Goal: Information Seeking & Learning: Learn about a topic

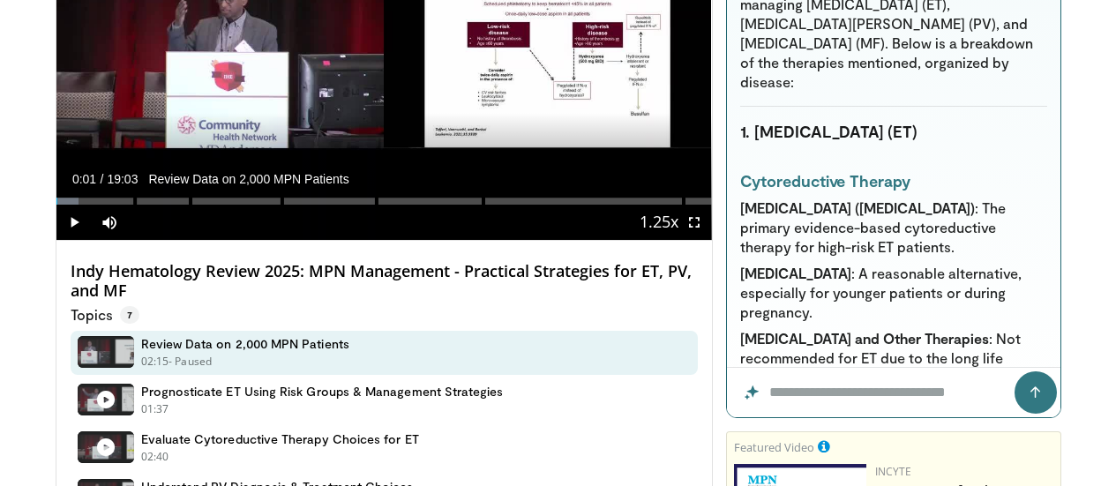
scroll to position [4445, 0]
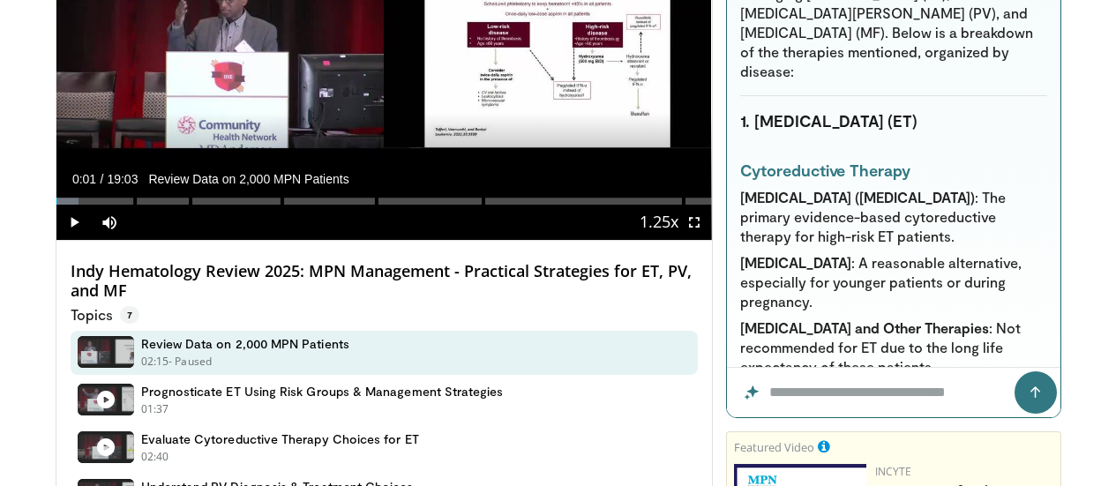
drag, startPoint x: 750, startPoint y: 179, endPoint x: 902, endPoint y: 247, distance: 166.3
click at [902, 247] on div "Summarize this video Summary of "Indy Hematology Review 2025: MPN Management - …" at bounding box center [894, 142] width 334 height 454
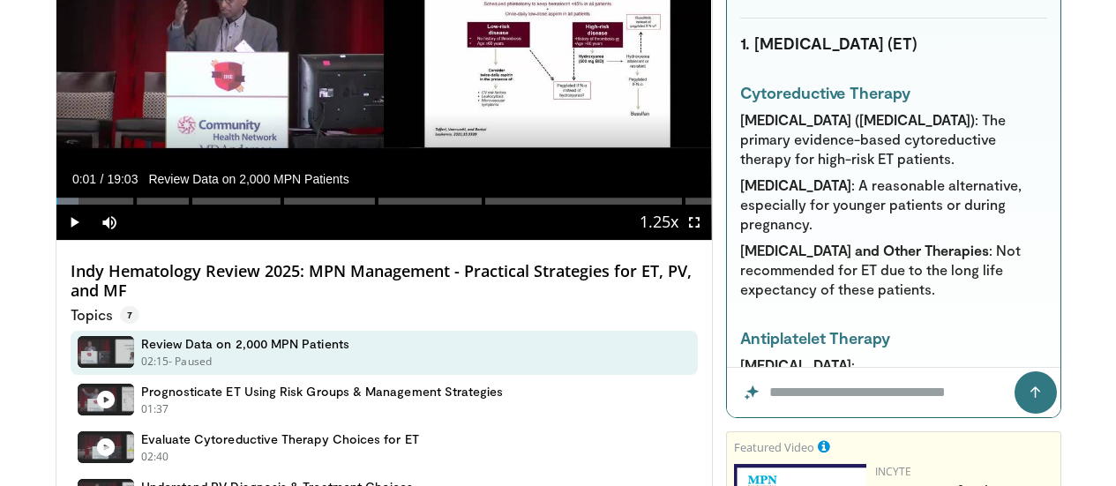
scroll to position [4533, 0]
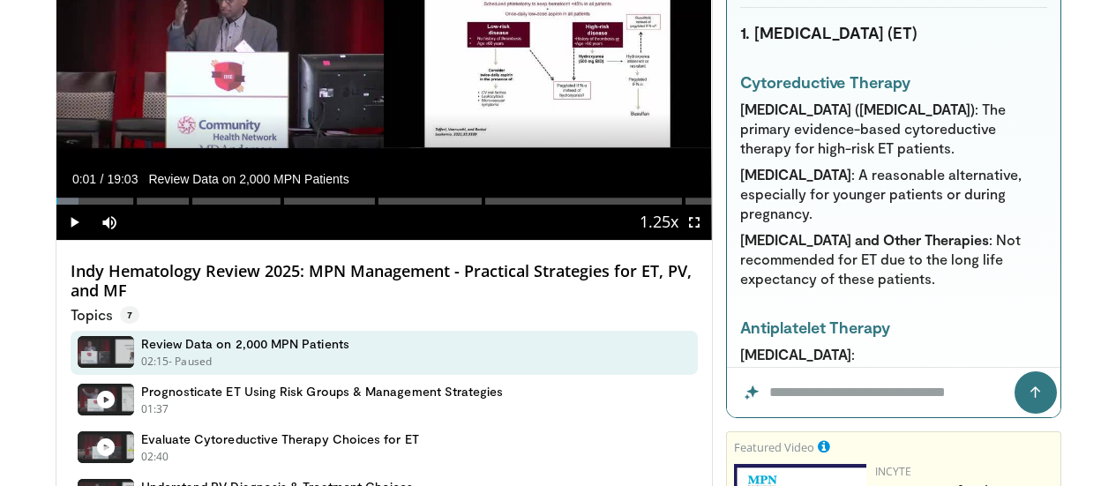
drag, startPoint x: 755, startPoint y: 182, endPoint x: 991, endPoint y: 216, distance: 238.1
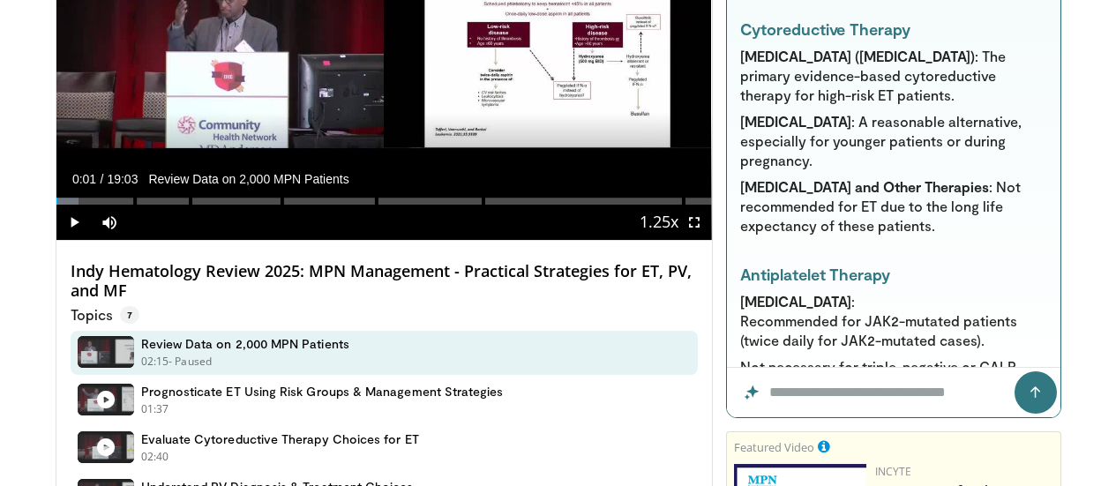
scroll to position [4591, 0]
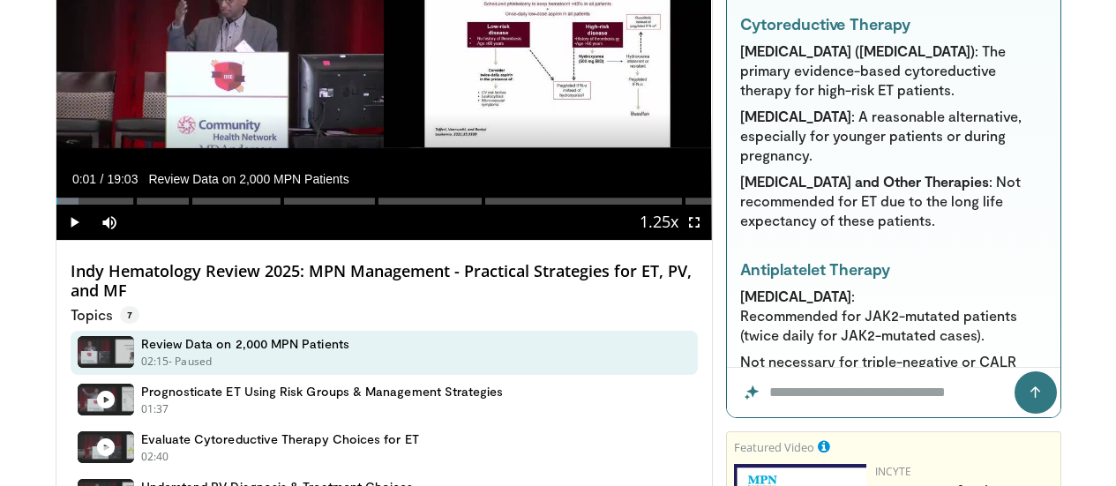
drag, startPoint x: 917, startPoint y: 140, endPoint x: 985, endPoint y: 163, distance: 71.7
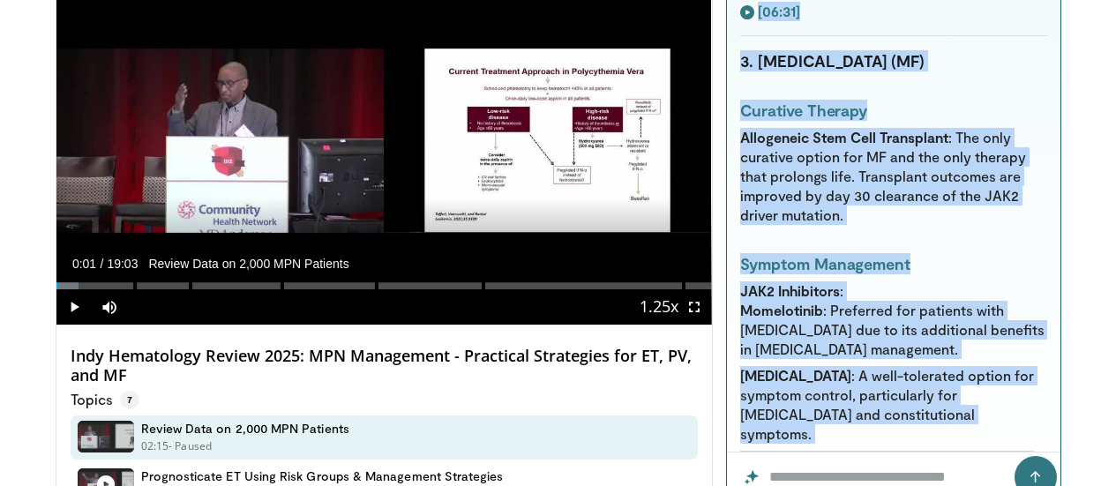
scroll to position [6029, 0]
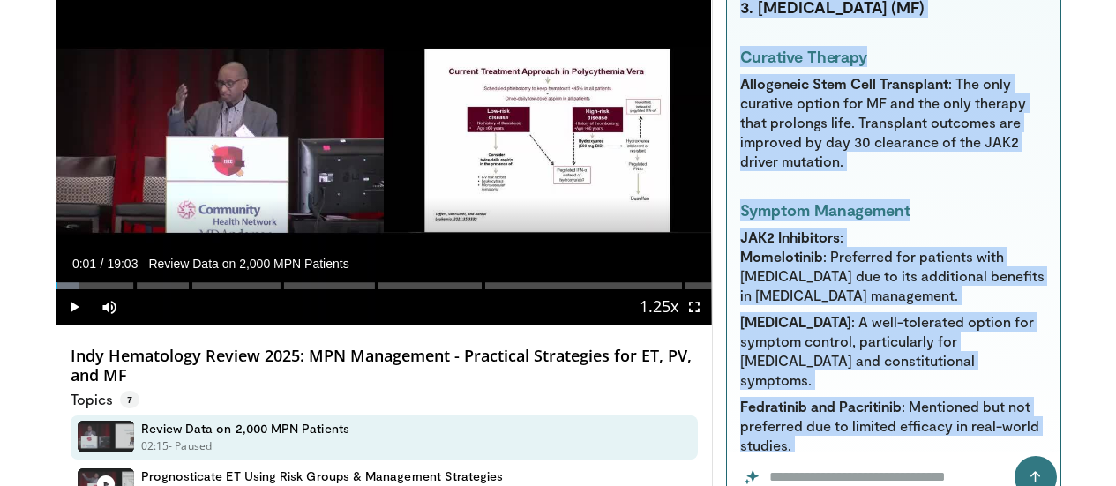
drag, startPoint x: 756, startPoint y: 221, endPoint x: 943, endPoint y: 329, distance: 215.6
copy div "The video discusses a variety of therapies for managing essential thrombocythem…"
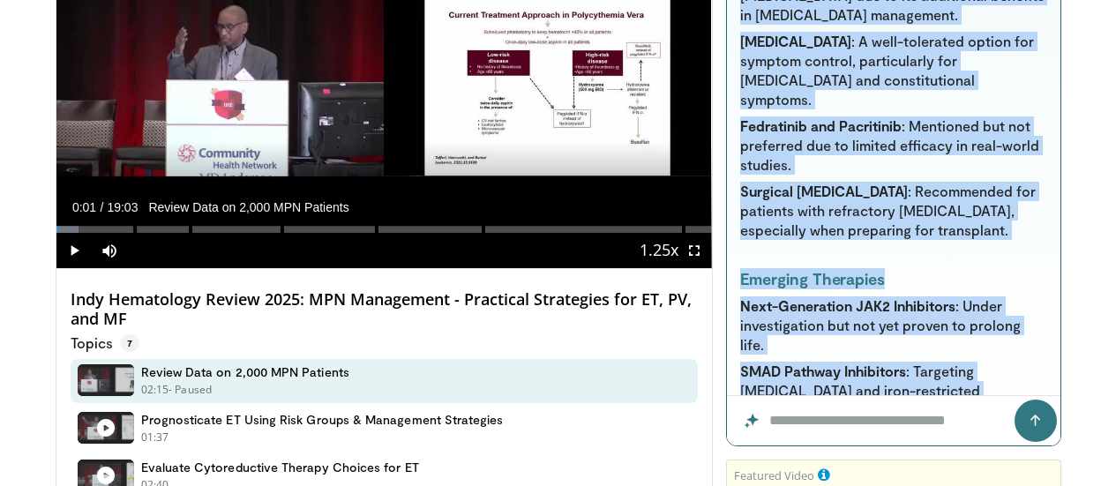
scroll to position [238, 0]
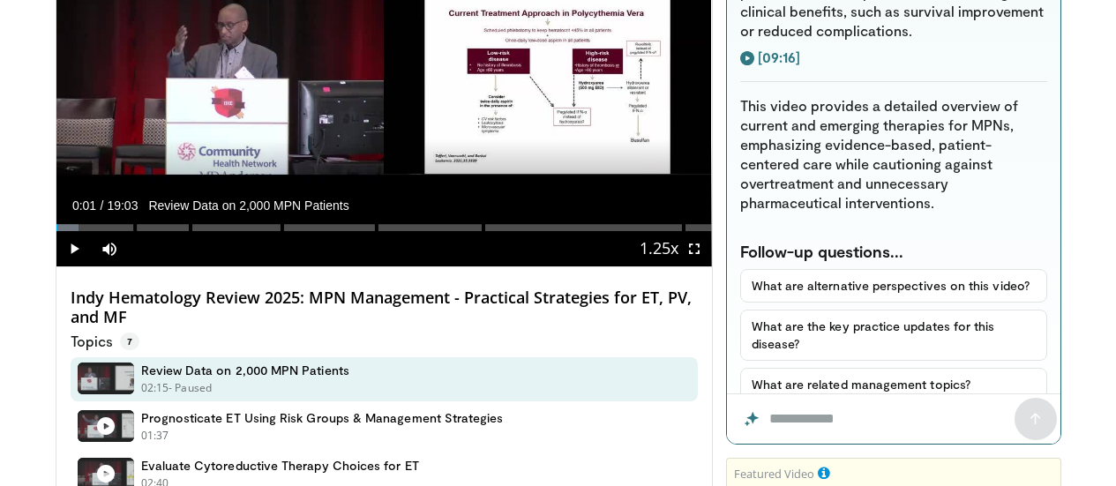
scroll to position [6929, 0]
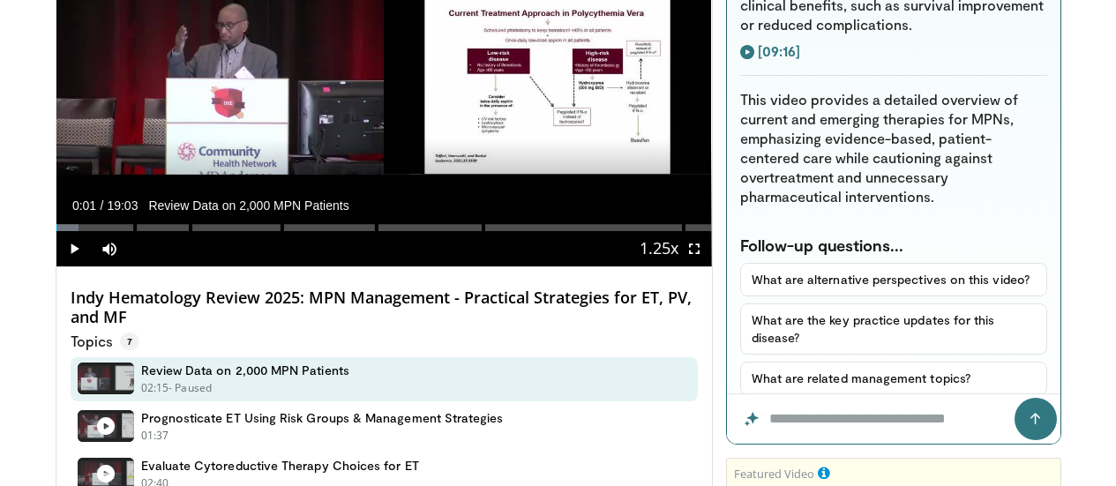
drag, startPoint x: 757, startPoint y: 82, endPoint x: 1056, endPoint y: 285, distance: 361.5
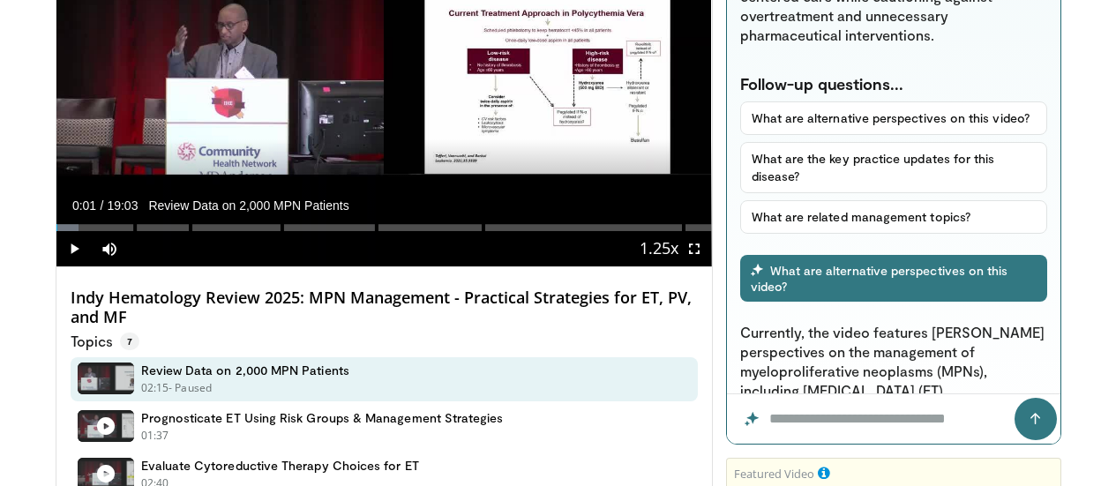
scroll to position [7105, 0]
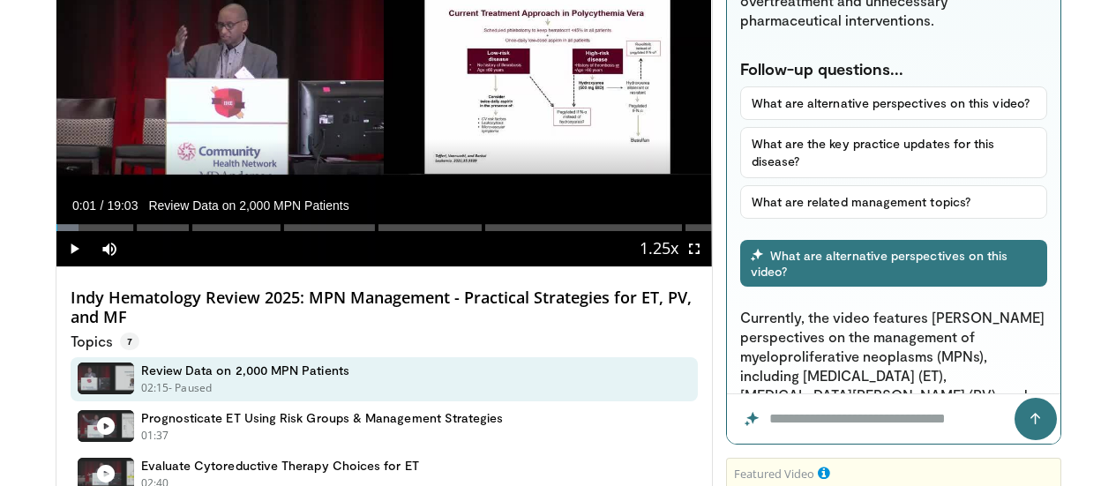
drag, startPoint x: 758, startPoint y: 184, endPoint x: 1011, endPoint y: 215, distance: 255.2
drag, startPoint x: 755, startPoint y: 184, endPoint x: 1071, endPoint y: 370, distance: 366.3
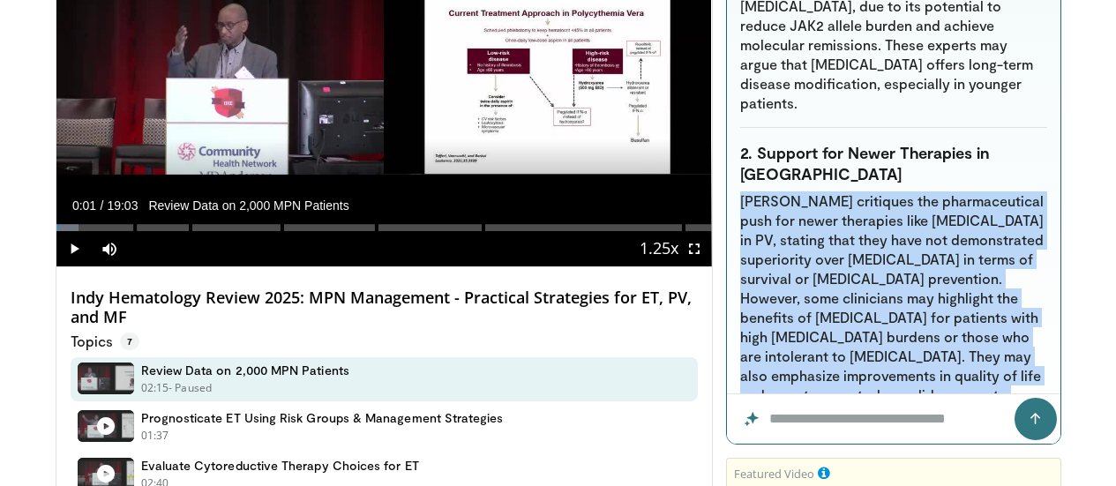
scroll to position [7929, 0]
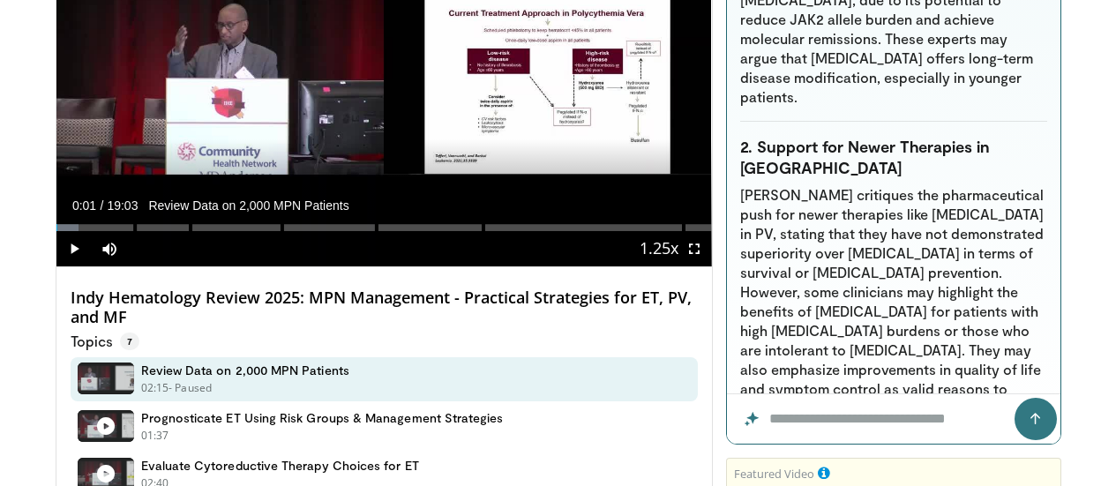
drag, startPoint x: 800, startPoint y: 163, endPoint x: 1026, endPoint y: 299, distance: 263.7
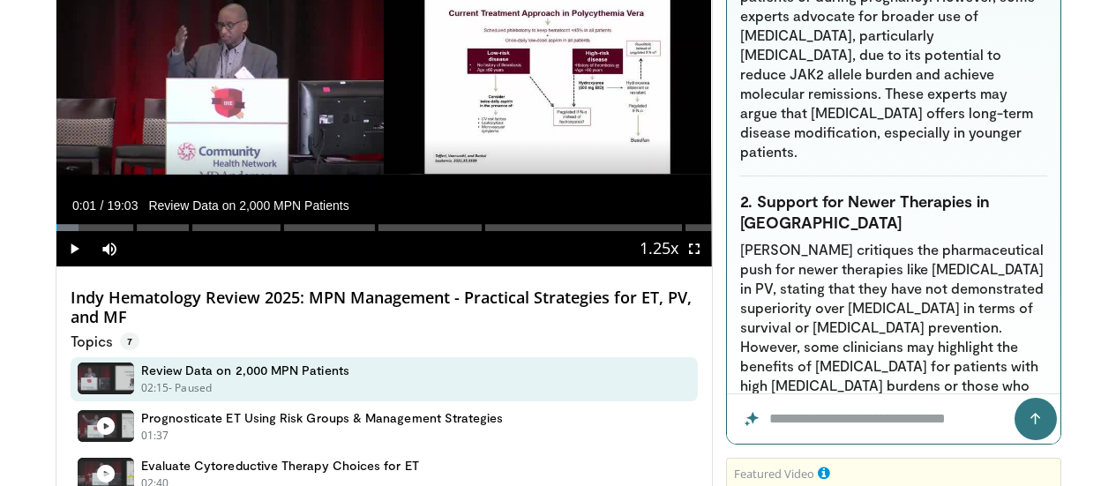
scroll to position [7870, 0]
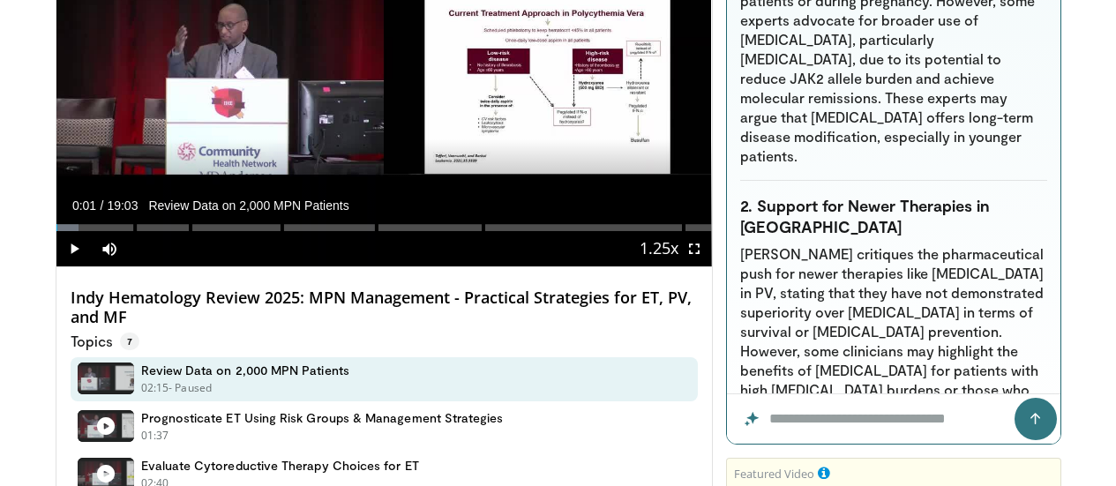
drag, startPoint x: 779, startPoint y: 168, endPoint x: 1027, endPoint y: 183, distance: 248.5
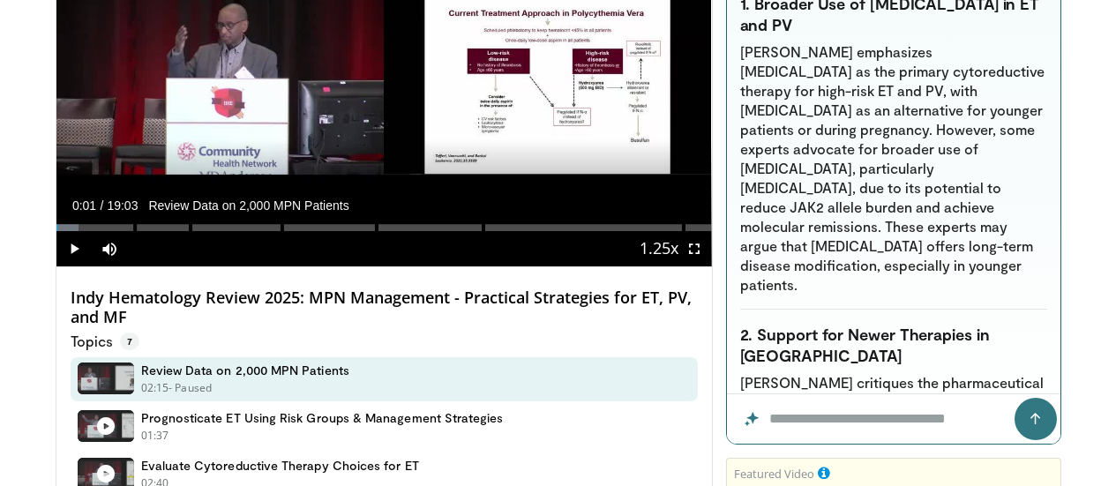
scroll to position [7771, 0]
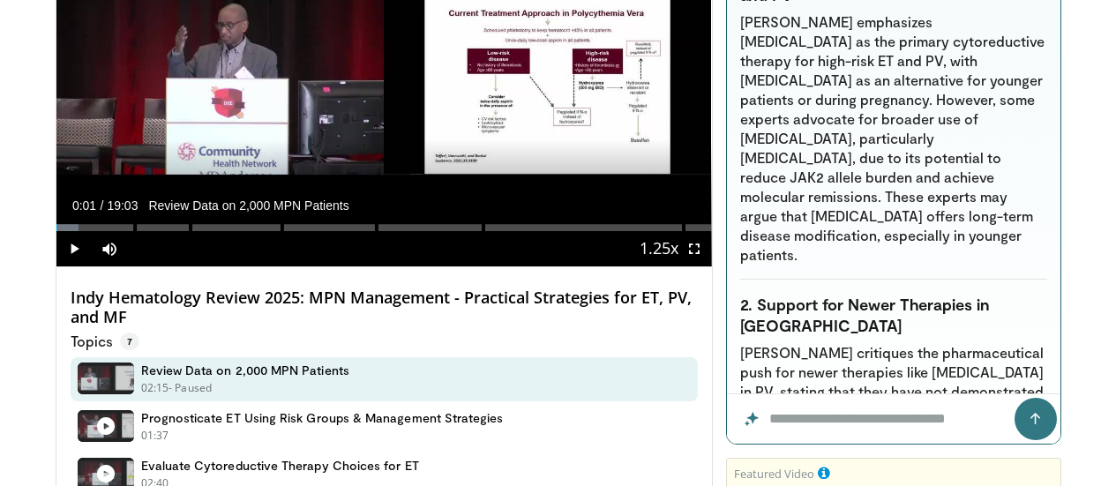
drag, startPoint x: 810, startPoint y: 216, endPoint x: 938, endPoint y: 260, distance: 135.4
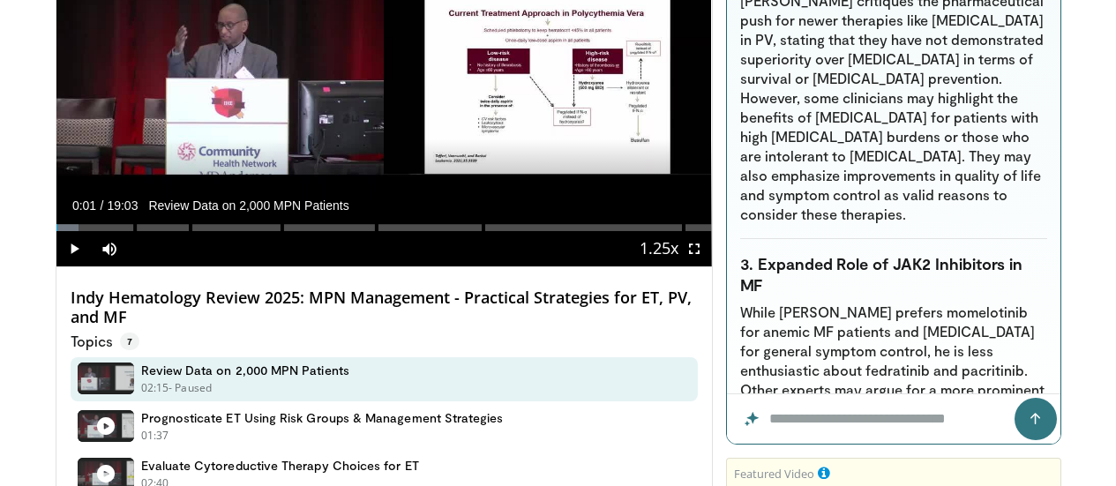
scroll to position [8124, 0]
drag, startPoint x: 811, startPoint y: 202, endPoint x: 889, endPoint y: 196, distance: 77.9
drag, startPoint x: 838, startPoint y: 215, endPoint x: 1054, endPoint y: 319, distance: 239.6
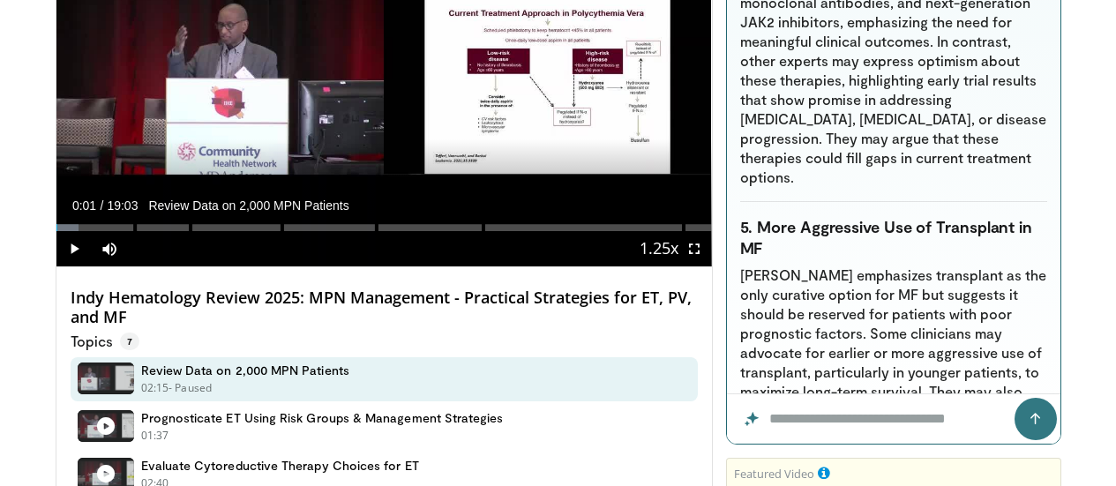
scroll to position [268, 0]
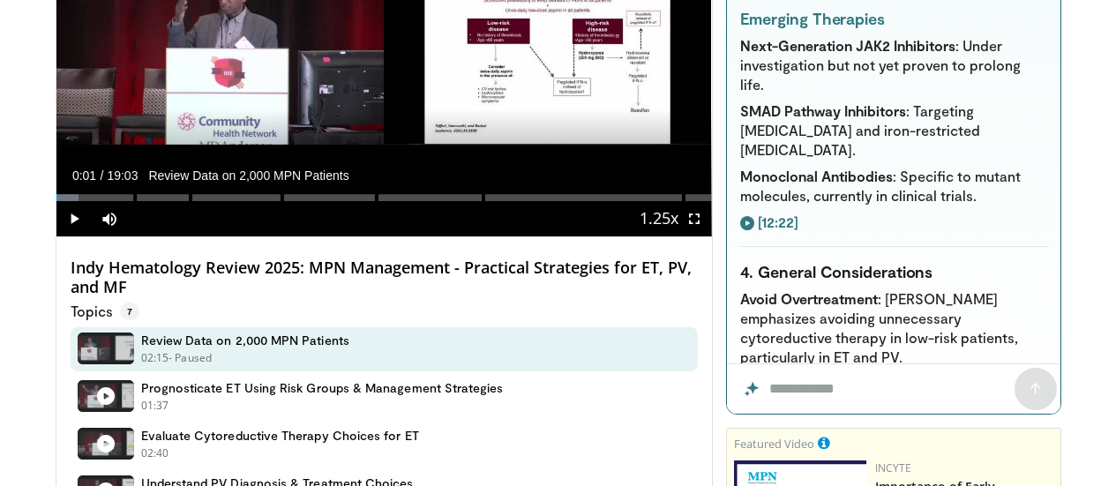
scroll to position [6487, 0]
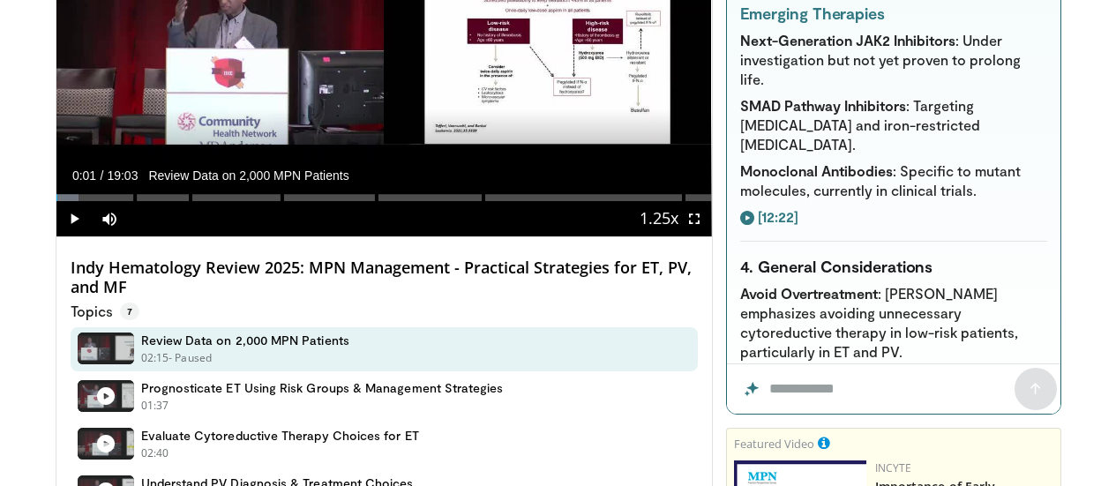
click at [752, 189] on div "Summarize this video Summary of "Indy Hematology Review 2025: MPN Management - …" at bounding box center [894, 139] width 334 height 454
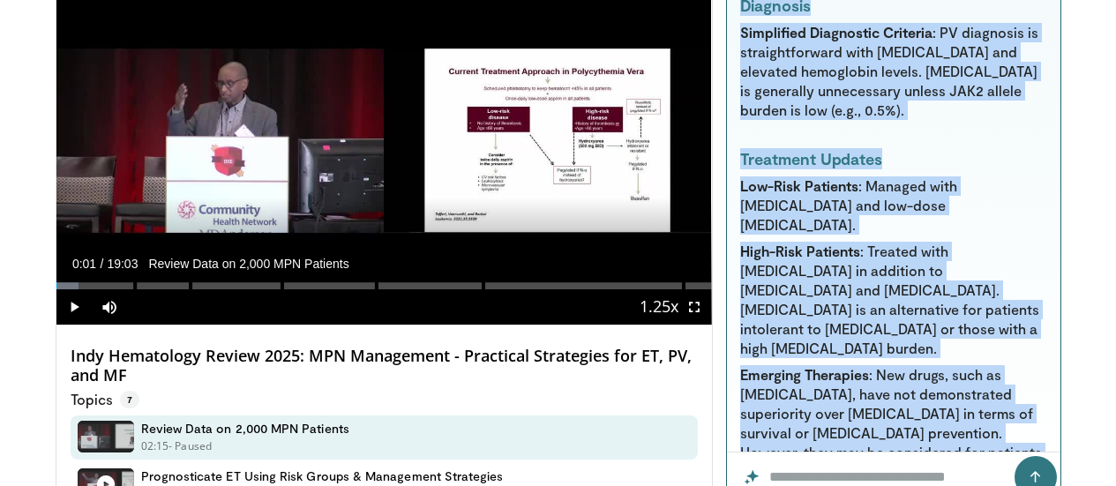
scroll to position [11371, 0]
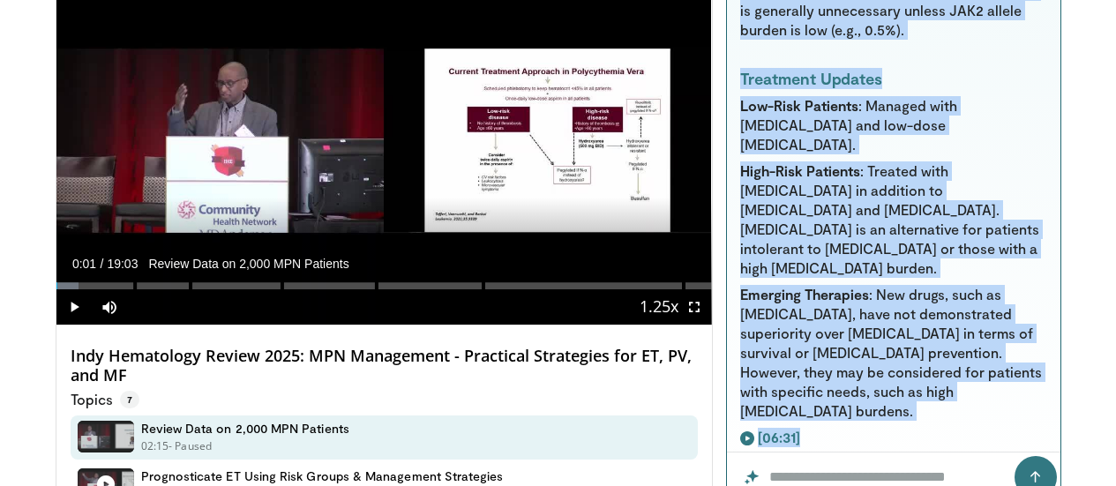
drag, startPoint x: 757, startPoint y: 137, endPoint x: 992, endPoint y: 390, distance: 345.4
click at [992, 390] on div "Summarize this video Summary of "Indy Hematology Review 2025: MPN Management - …" at bounding box center [894, 227] width 334 height 454
copy div "What are alternative perspectives on this video? Currently, the video features …"
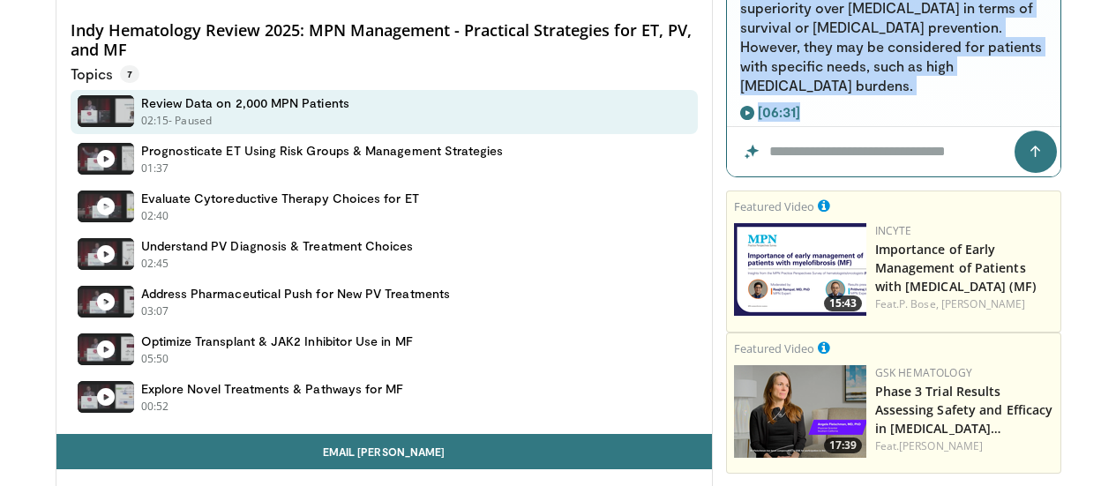
scroll to position [503, 0]
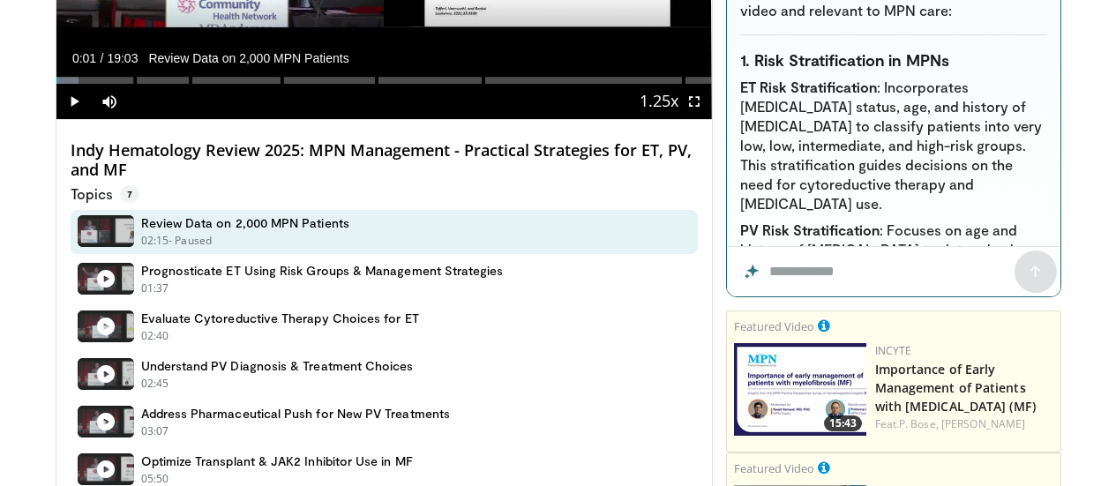
scroll to position [13136, 0]
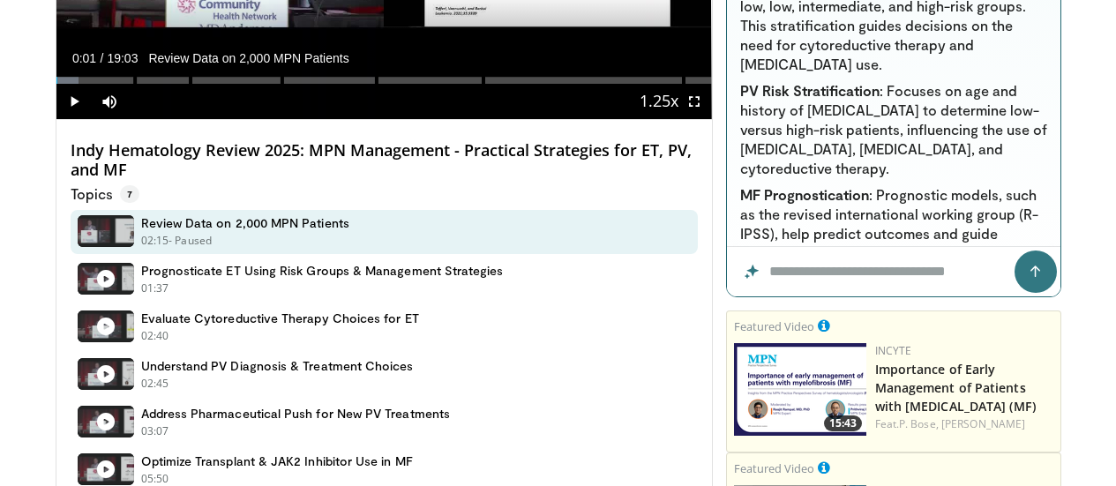
scroll to position [13366, 0]
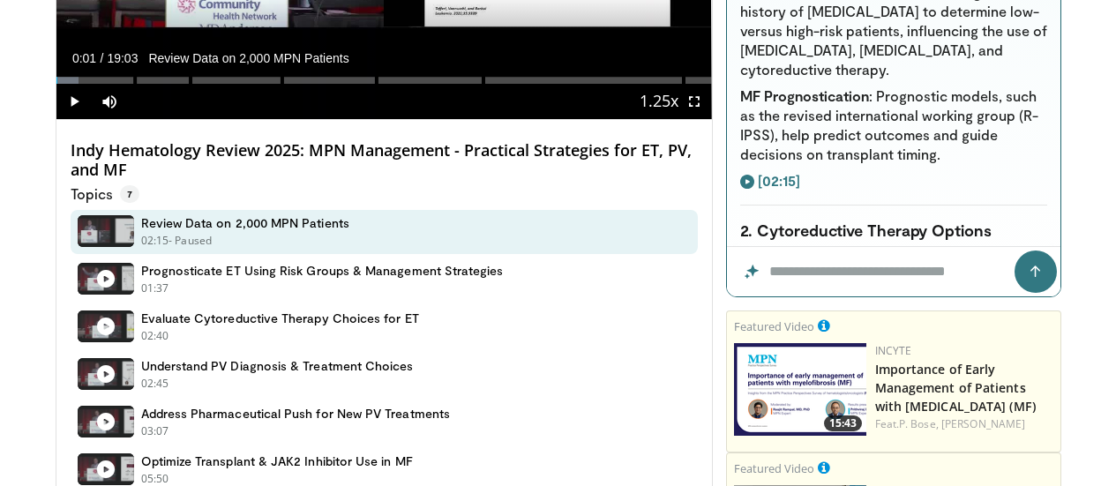
drag, startPoint x: 773, startPoint y: 57, endPoint x: 1014, endPoint y: 12, distance: 245.1
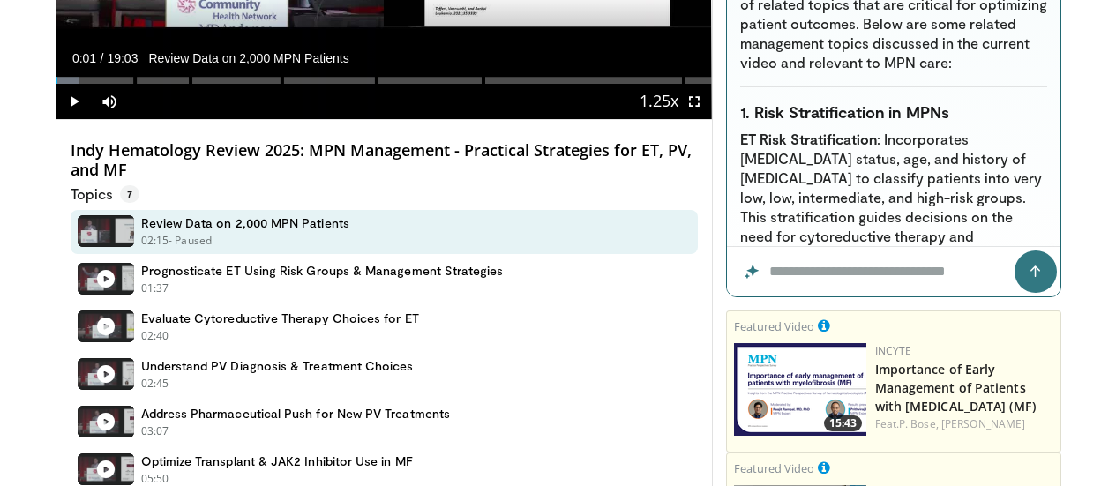
scroll to position [13072, 0]
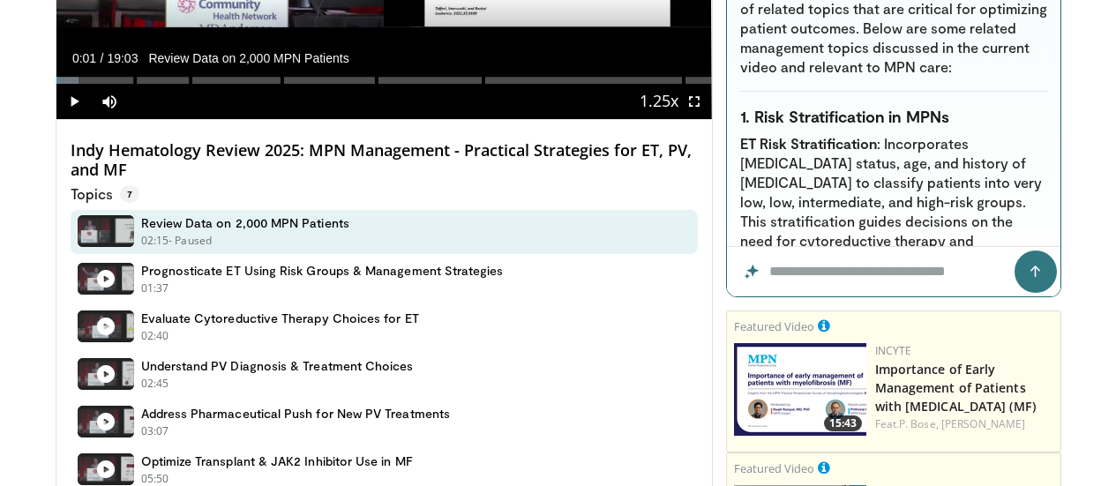
copy div "Emerging Therapies and Pathways SMAD Pathway Inhibitors : Target ineffective er…"
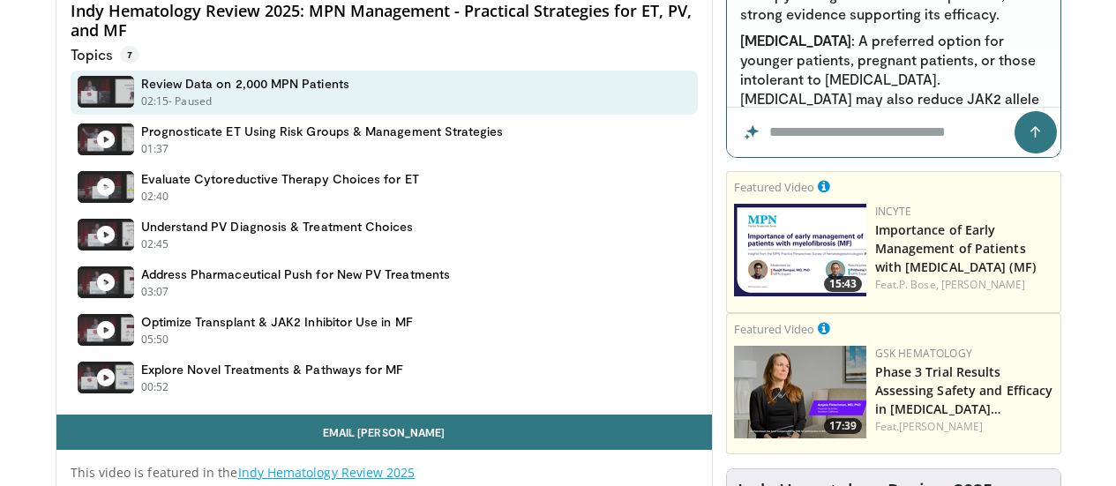
scroll to position [530, 0]
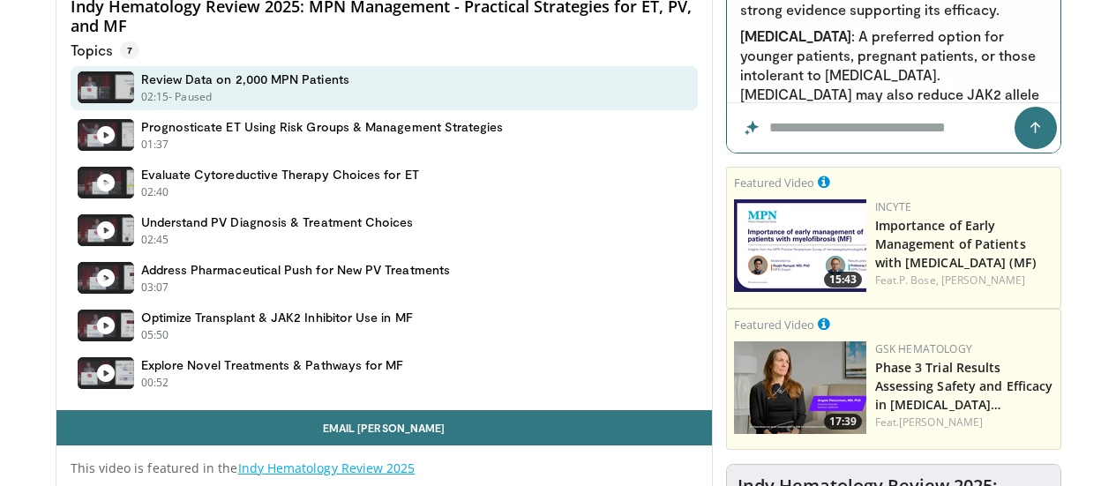
click at [831, 270] on img at bounding box center [800, 245] width 132 height 93
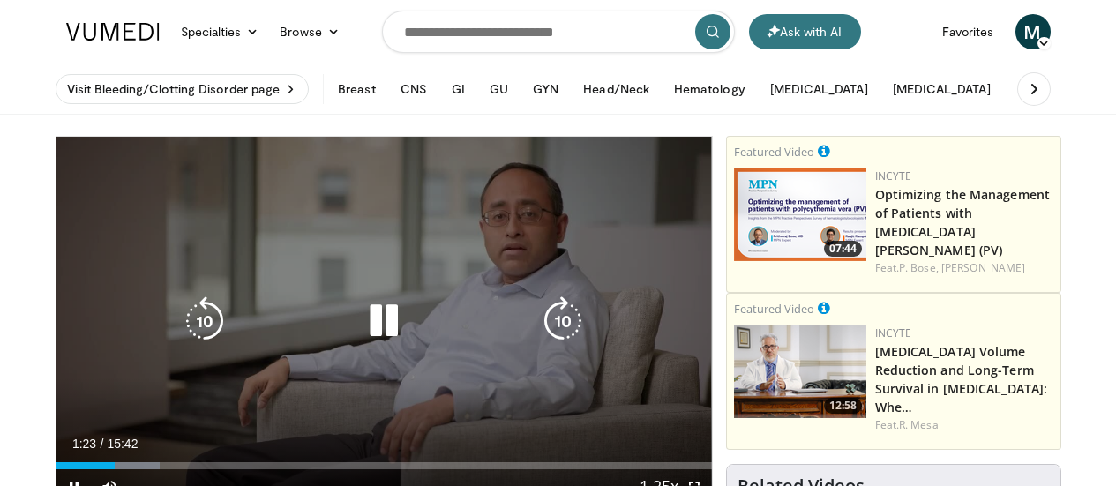
click at [641, 240] on div "10 seconds Tap to unmute" at bounding box center [384, 321] width 656 height 368
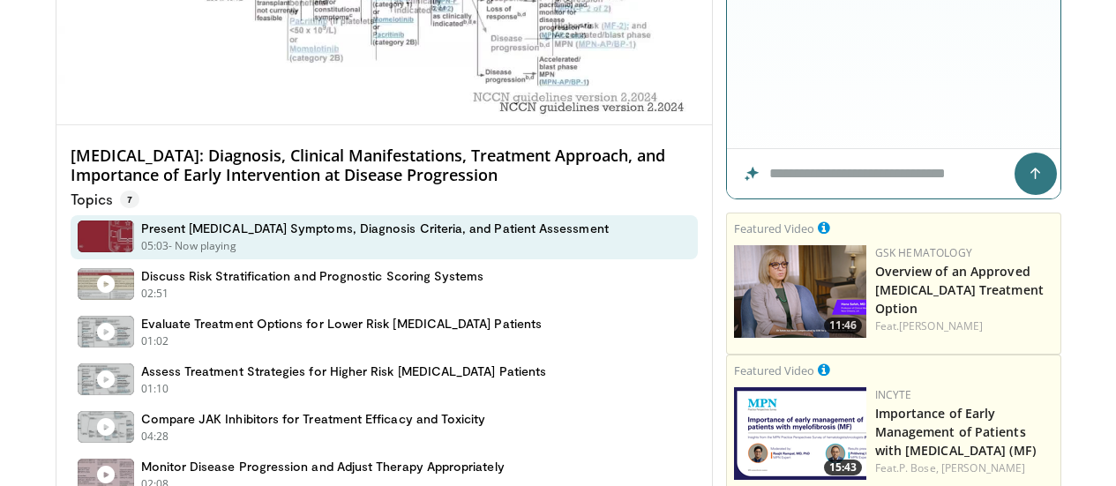
scroll to position [382, 0]
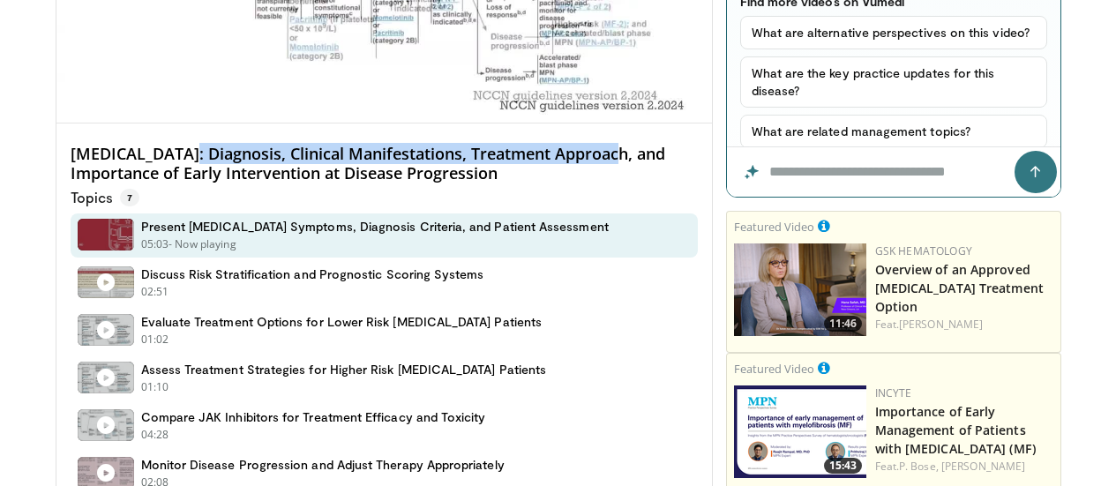
drag, startPoint x: 134, startPoint y: 189, endPoint x: 561, endPoint y: 190, distance: 427.2
click at [561, 183] on h4 "Myelofibrosis: Diagnosis, Clinical Manifestations, Treatment Approach, and Impo…" at bounding box center [384, 164] width 627 height 38
copy h4 "Diagnosis, Clinical Manifestations, Treatment Approach"
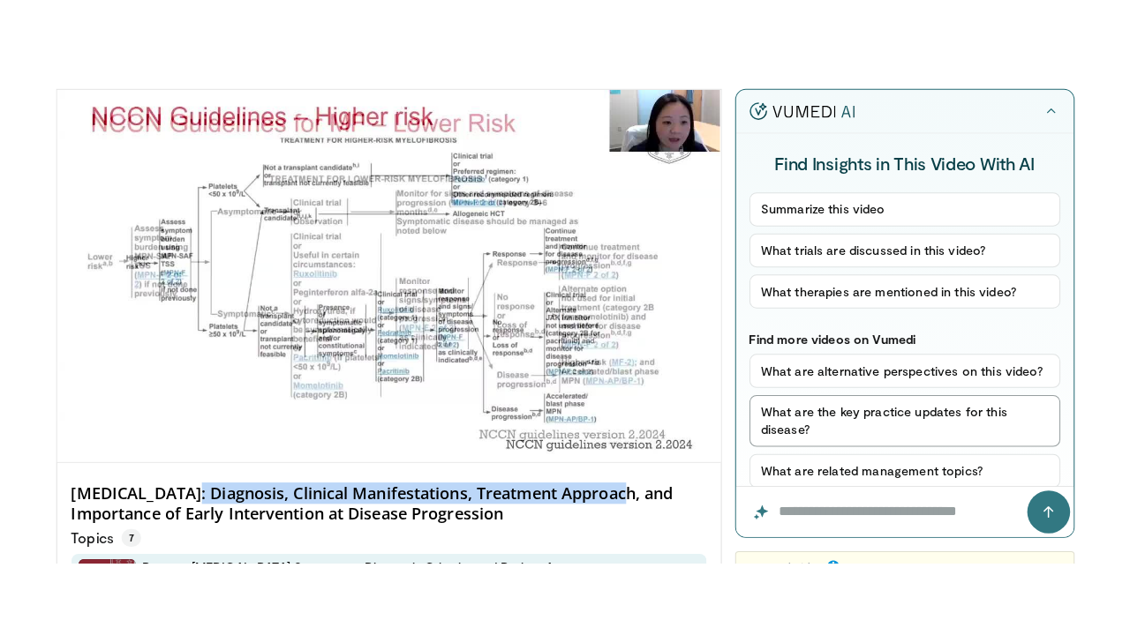
scroll to position [117, 0]
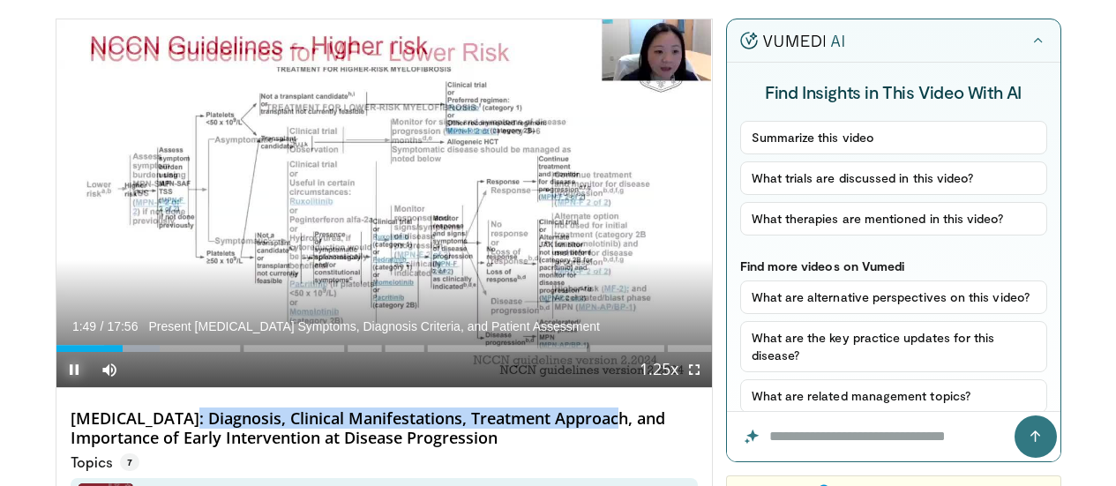
click at [56, 387] on span "Video Player" at bounding box center [73, 369] width 35 height 35
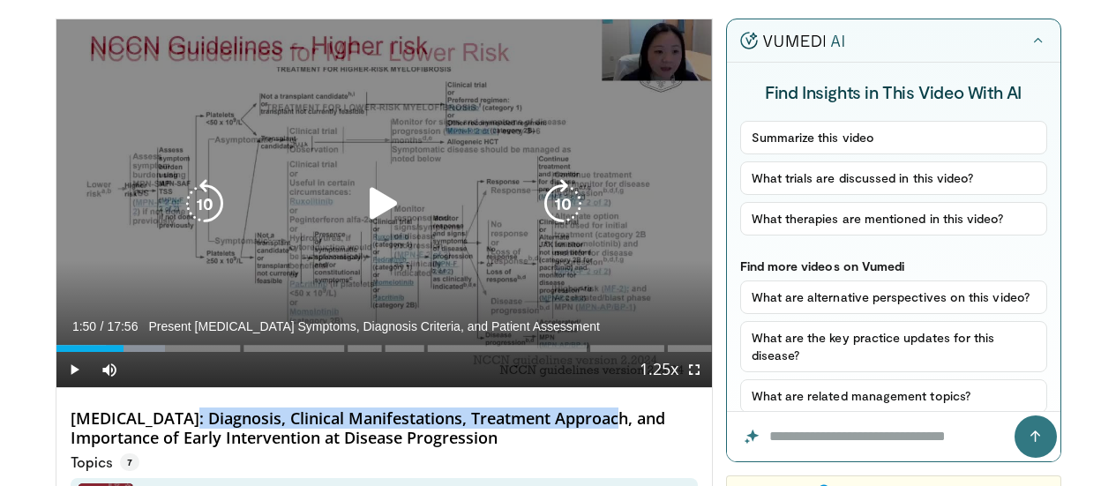
click at [359, 227] on icon "Video Player" at bounding box center [383, 203] width 49 height 49
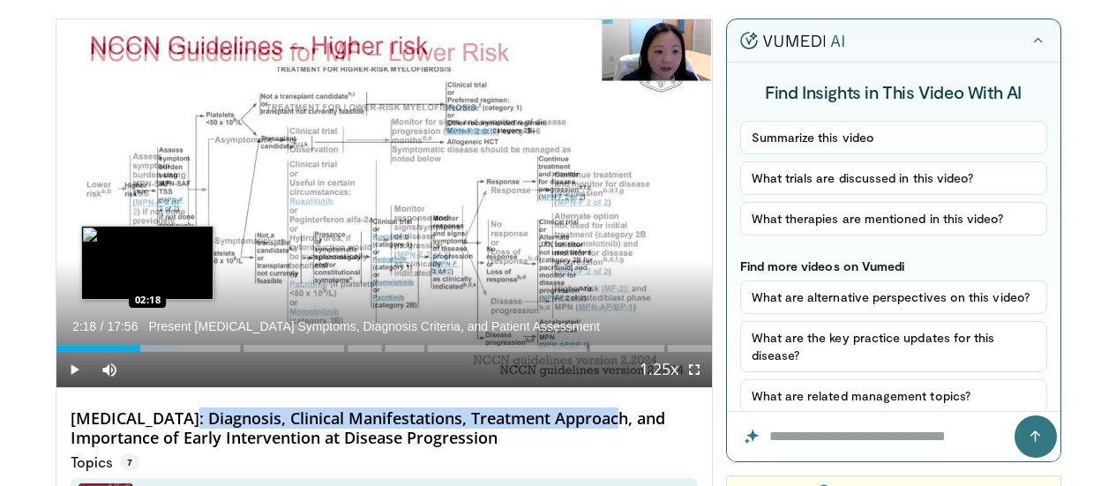
click at [103, 352] on div "02:18" at bounding box center [98, 348] width 84 height 7
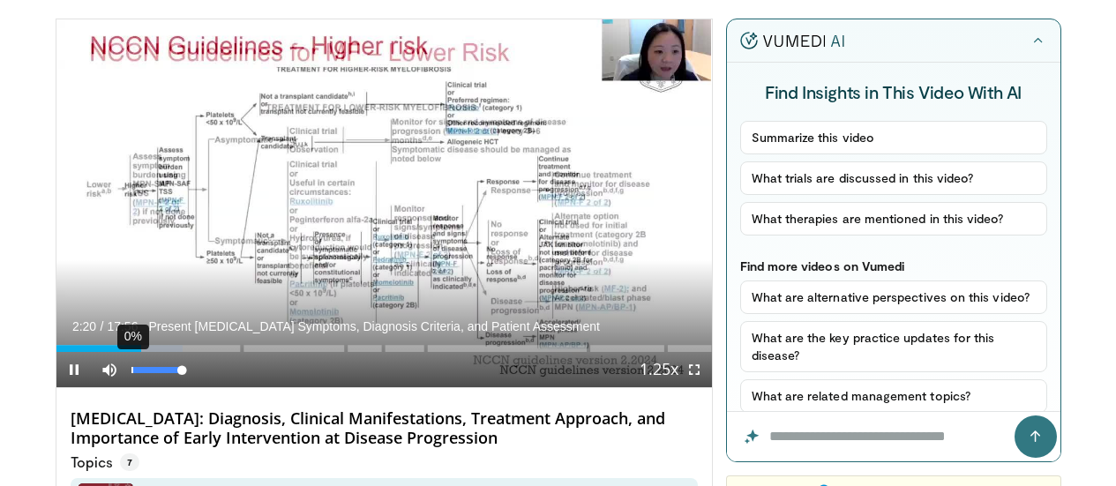
click at [126, 386] on div "0%" at bounding box center [157, 369] width 62 height 35
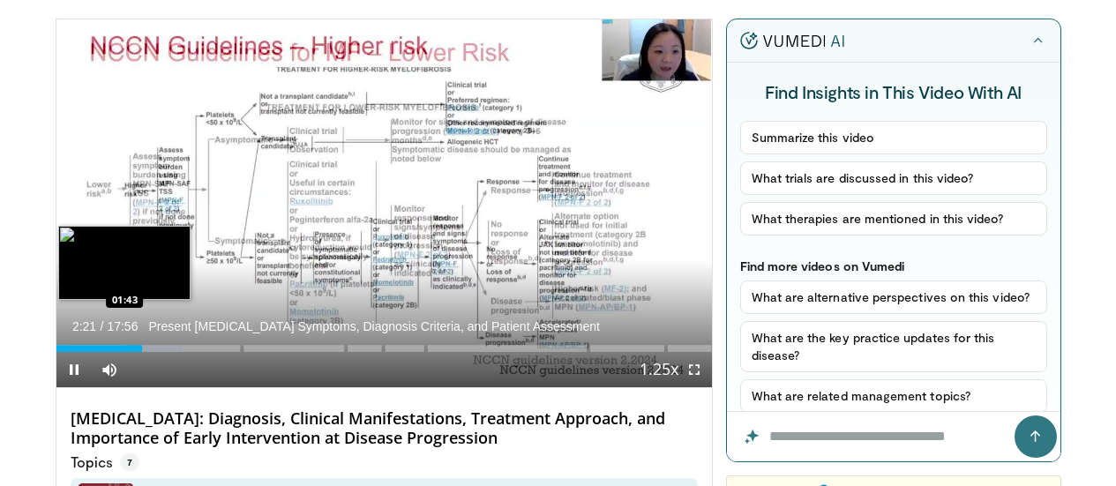
click at [80, 352] on div "02:21" at bounding box center [99, 348] width 86 height 7
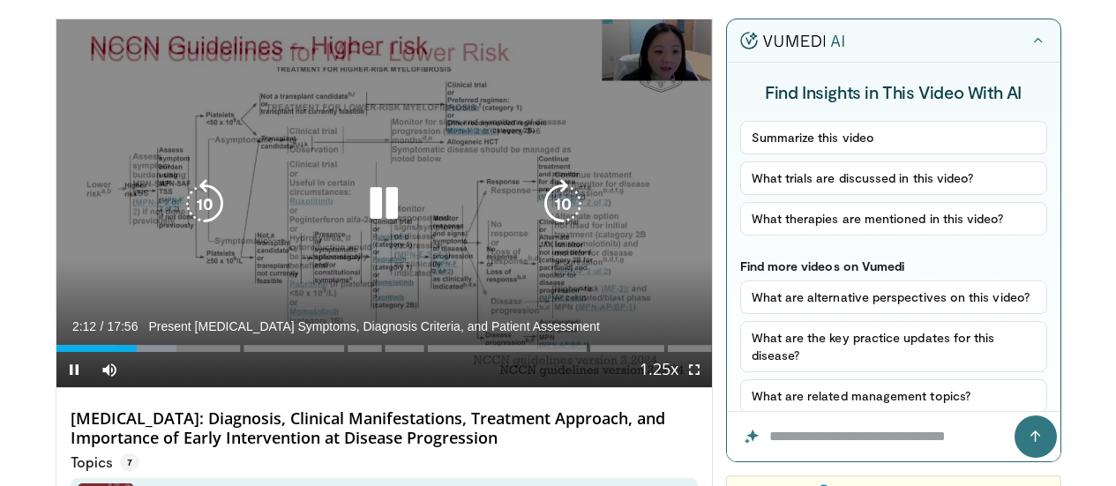
click at [94, 193] on div "10 seconds Tap to unmute" at bounding box center [384, 203] width 656 height 368
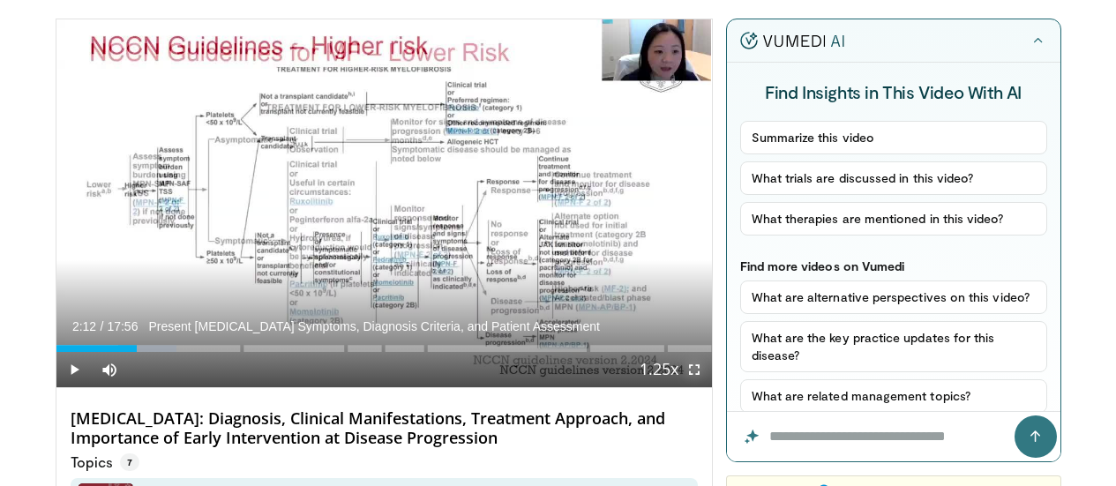
click at [709, 387] on span "Video Player" at bounding box center [694, 369] width 35 height 35
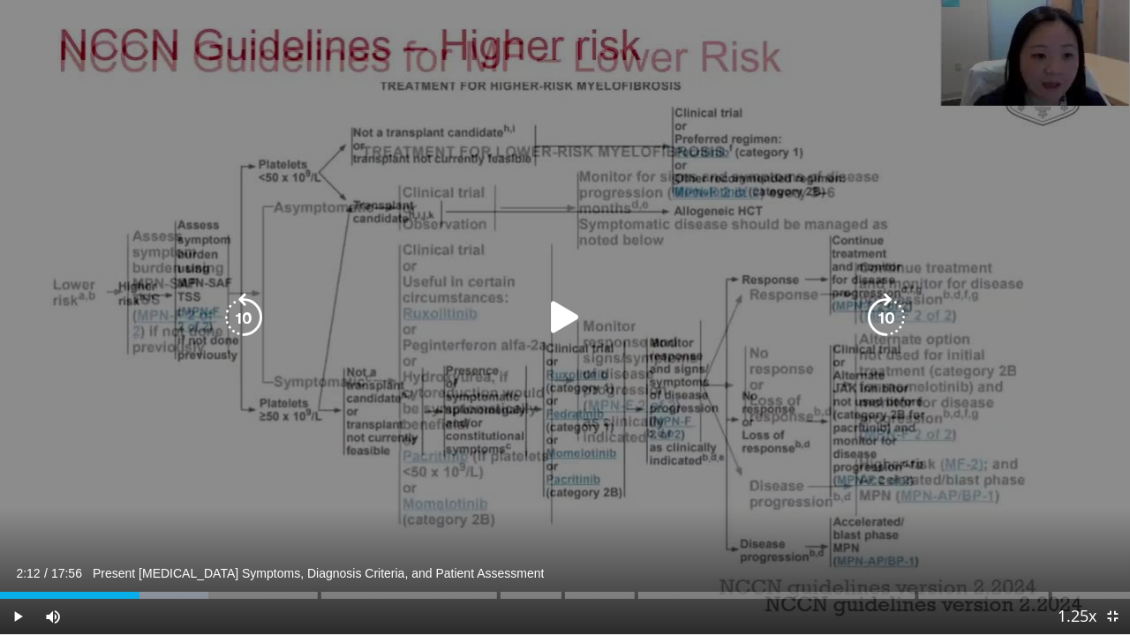
click at [549, 295] on icon "Video Player" at bounding box center [564, 317] width 49 height 49
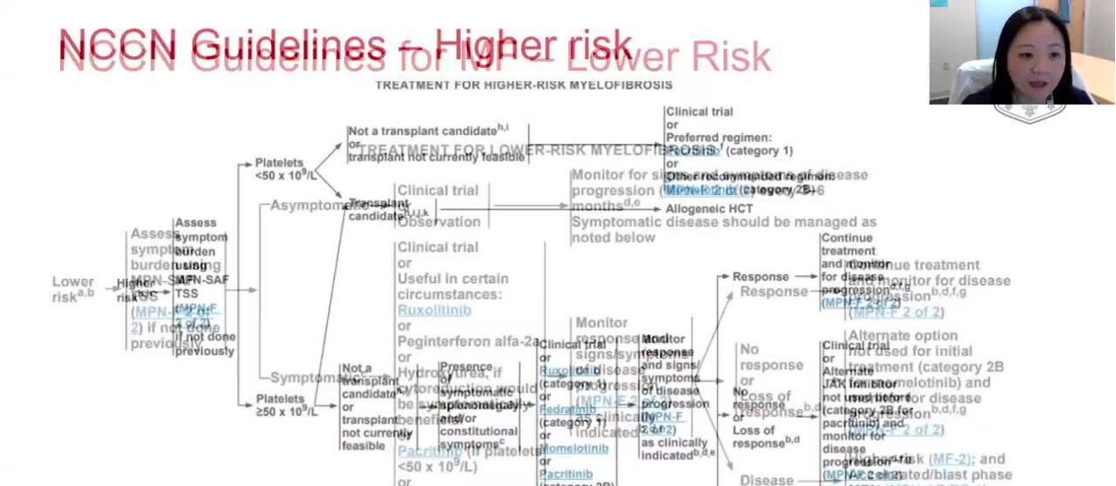
scroll to position [138, 0]
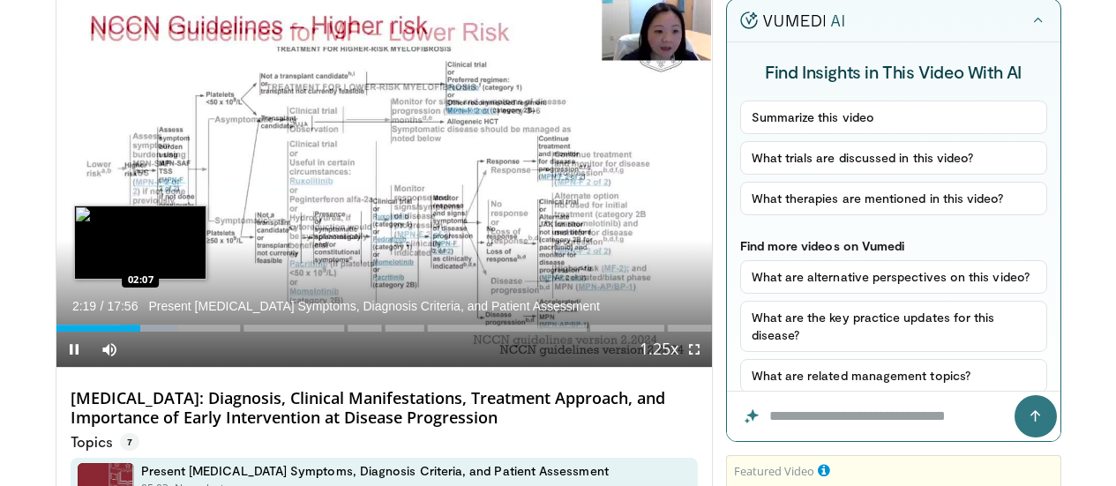
click at [96, 332] on div "Loaded : 18.57% 02:19" at bounding box center [384, 328] width 656 height 7
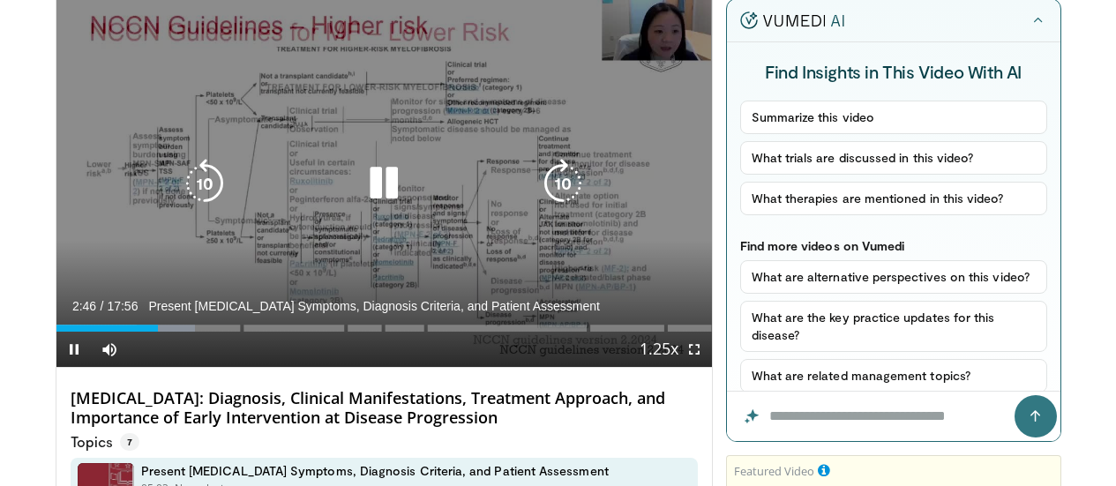
click at [365, 184] on icon "Video Player" at bounding box center [383, 183] width 49 height 49
click at [522, 252] on div "10 seconds Tap to unmute" at bounding box center [384, 183] width 656 height 368
click at [622, 313] on div "10 seconds Tap to unmute" at bounding box center [384, 183] width 656 height 368
click at [378, 208] on icon "Video Player" at bounding box center [383, 183] width 49 height 49
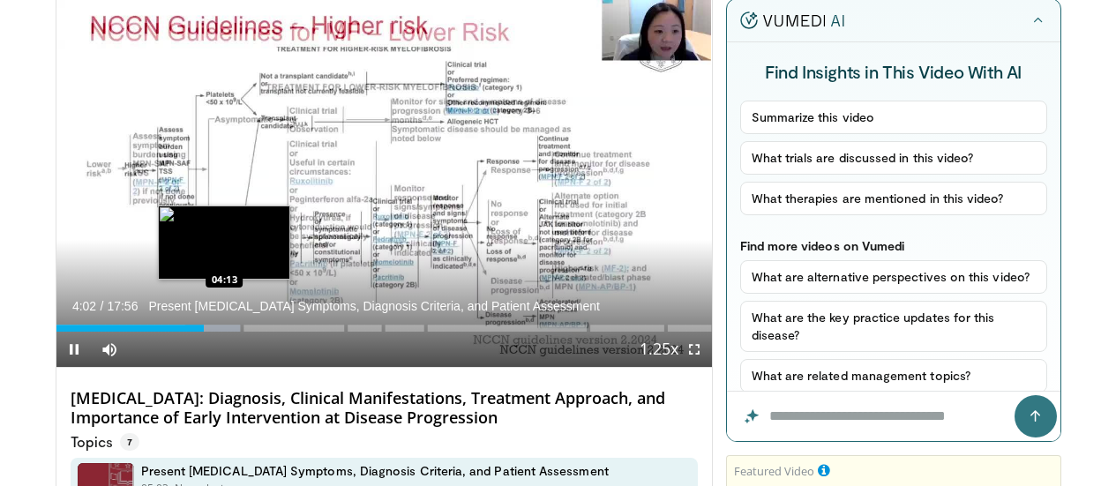
click at [185, 332] on div "Progress Bar" at bounding box center [214, 328] width 58 height 7
click at [198, 332] on div "Progress Bar" at bounding box center [227, 328] width 58 height 7
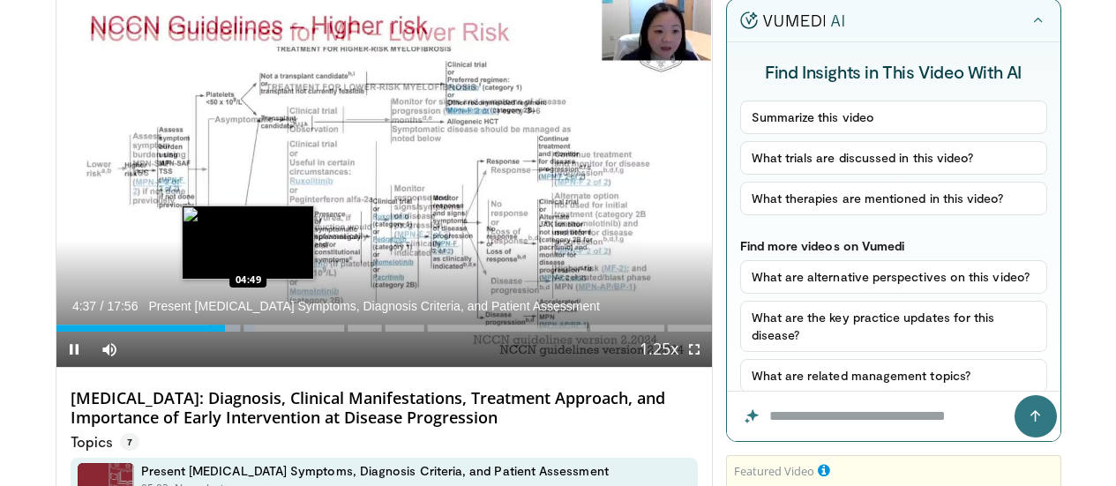
click at [207, 332] on div "Progress Bar" at bounding box center [231, 328] width 49 height 7
click at [210, 332] on div "Loaded : 32.50% 04:50" at bounding box center [384, 328] width 656 height 7
click at [212, 332] on div "05:01" at bounding box center [148, 328] width 184 height 7
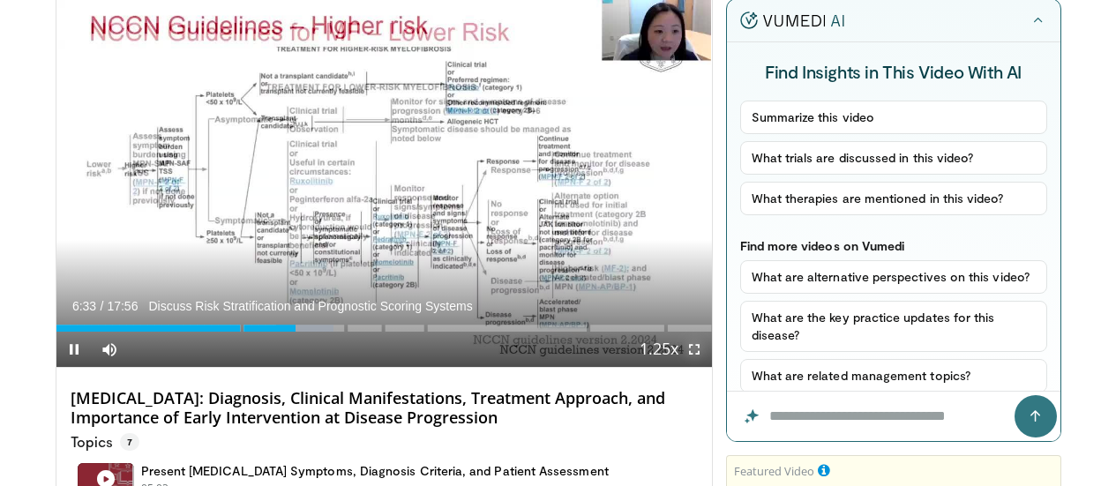
click at [703, 367] on span "Video Player" at bounding box center [694, 349] width 35 height 35
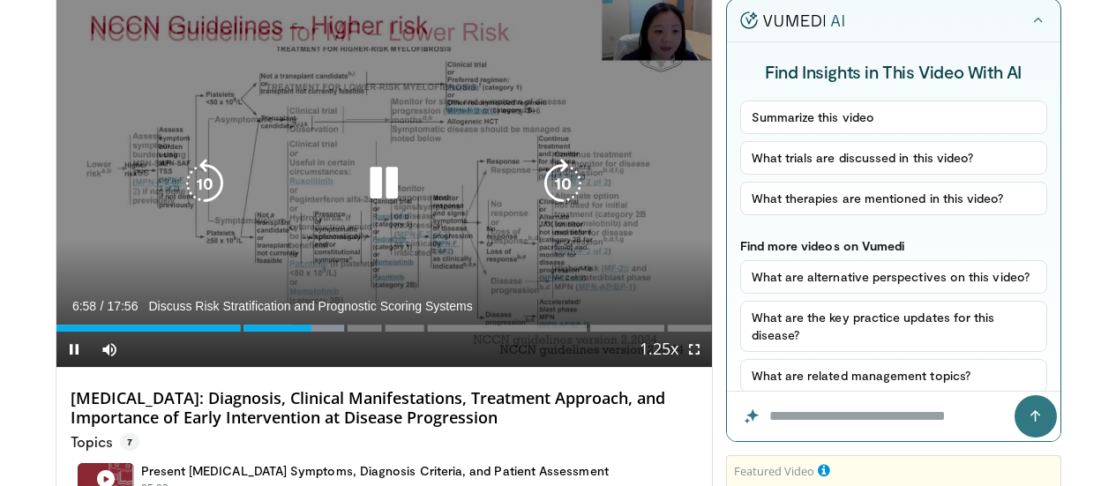
drag, startPoint x: 200, startPoint y: 8, endPoint x: 203, endPoint y: 20, distance: 12.6
click at [203, 20] on div "10 seconds Tap to unmute" at bounding box center [384, 183] width 656 height 368
click at [359, 206] on icon "Video Player" at bounding box center [383, 183] width 49 height 49
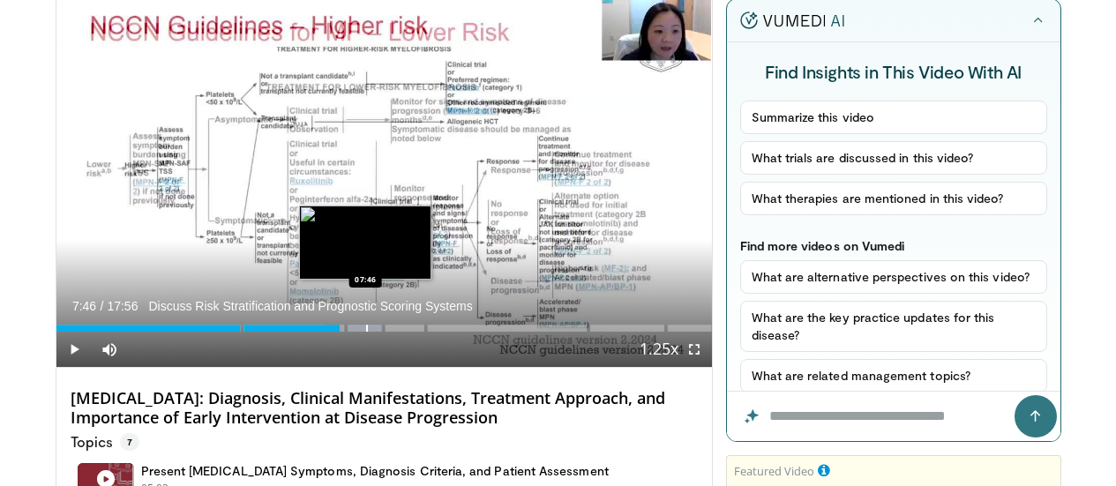
click at [321, 332] on div "Loaded : 49.74% 07:46" at bounding box center [384, 328] width 656 height 7
click at [311, 332] on div "07:48" at bounding box center [198, 328] width 285 height 7
click at [316, 332] on div "Loaded : 49.74% 07:43" at bounding box center [384, 328] width 656 height 7
click at [311, 332] on div "07:39" at bounding box center [196, 328] width 280 height 7
click at [306, 332] on div "07:31" at bounding box center [193, 328] width 275 height 7
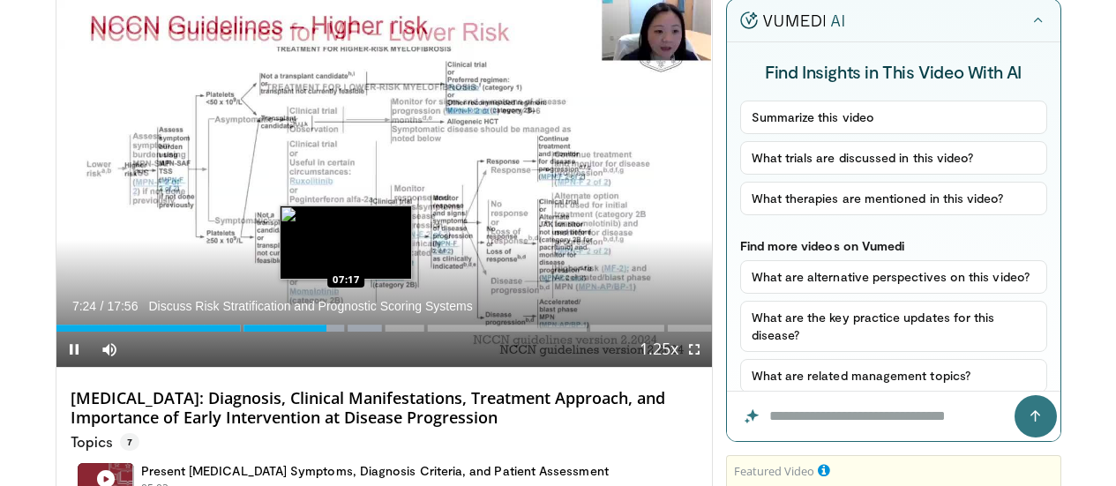
click at [301, 363] on video-js "**********" at bounding box center [384, 183] width 656 height 369
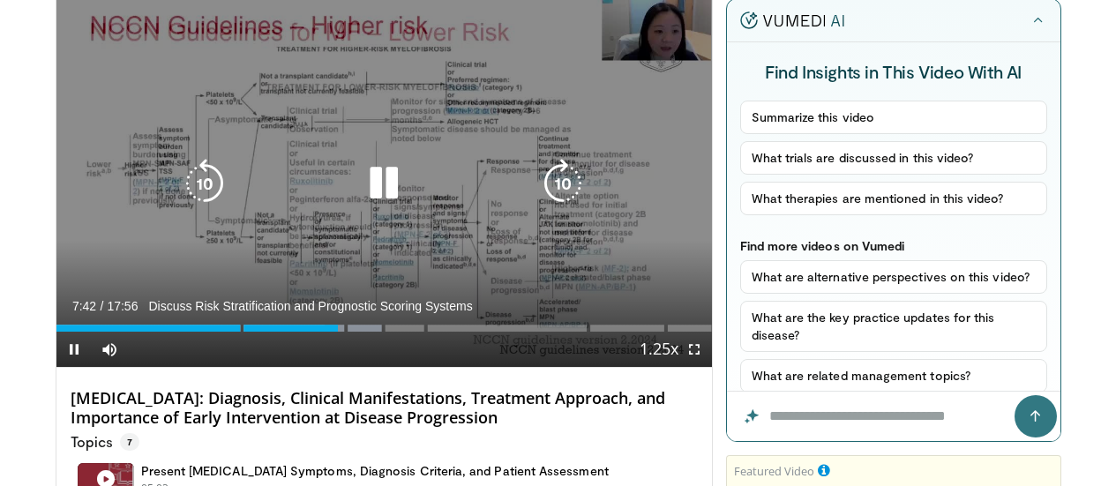
click at [376, 269] on div "10 seconds Tap to unmute" at bounding box center [384, 183] width 656 height 368
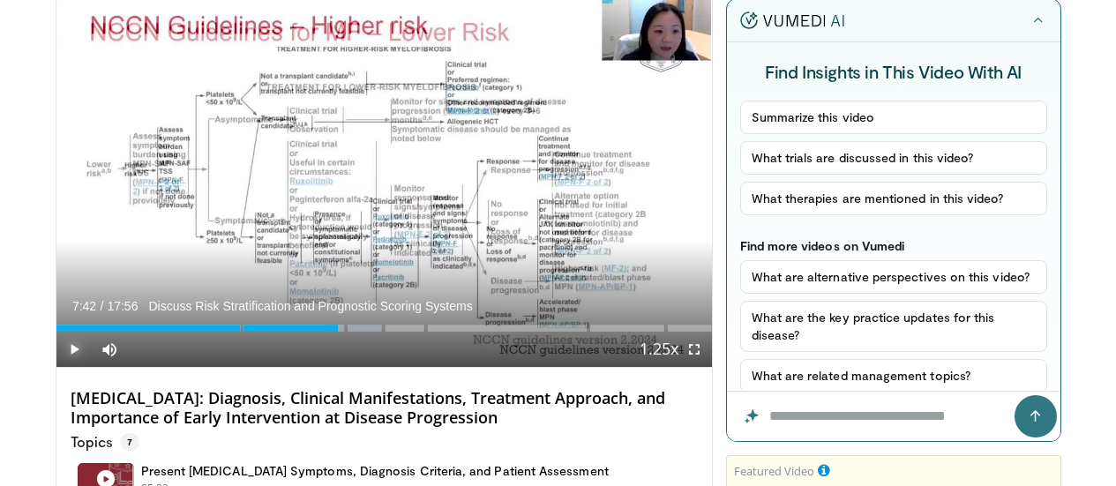
click at [56, 367] on span "Video Player" at bounding box center [73, 349] width 35 height 35
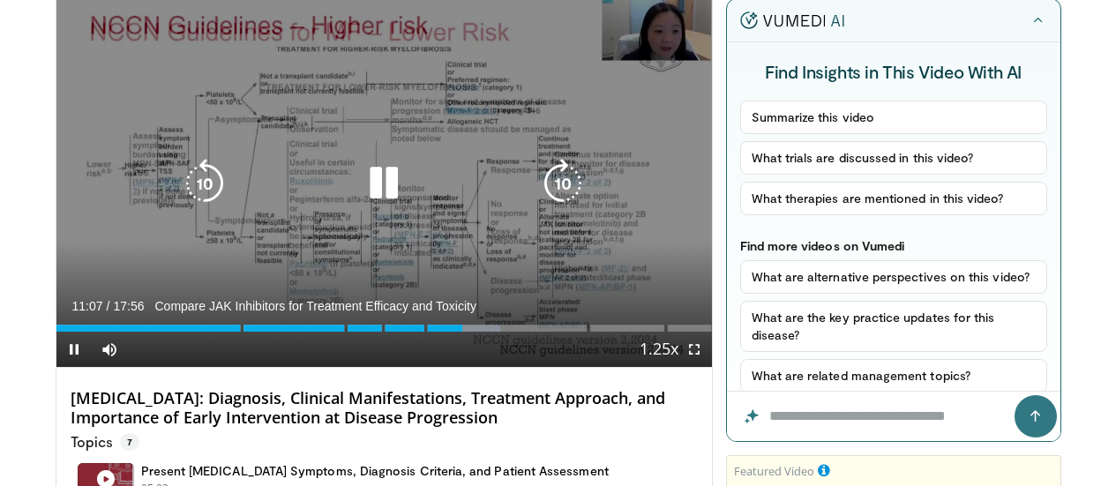
click at [387, 198] on icon "Video Player" at bounding box center [383, 183] width 49 height 49
click at [309, 256] on div "10 seconds Tap to unmute" at bounding box center [384, 183] width 656 height 368
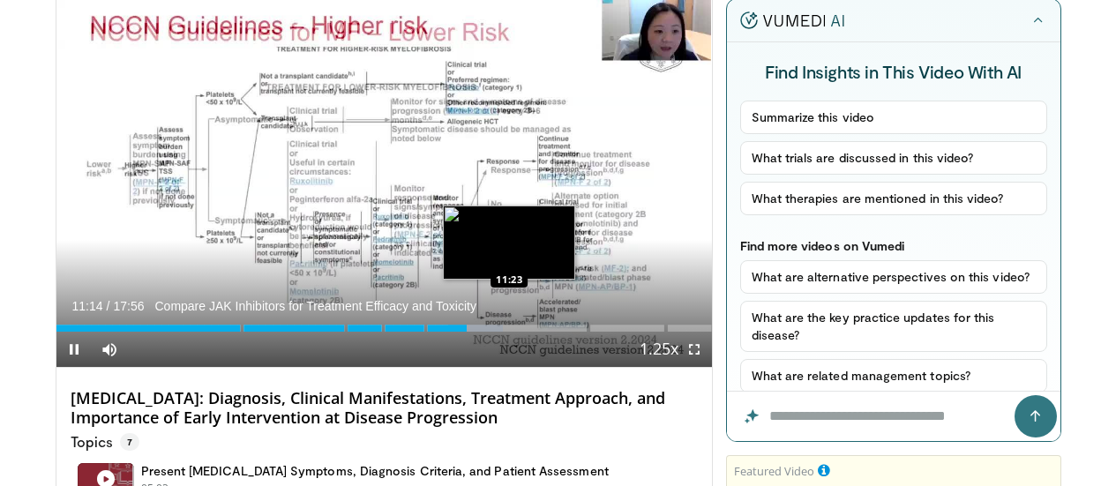
click at [465, 332] on div "Loaded : 68.16% 11:14" at bounding box center [384, 328] width 656 height 7
click at [475, 332] on div "Loaded : 69.08% 11:24" at bounding box center [384, 328] width 656 height 7
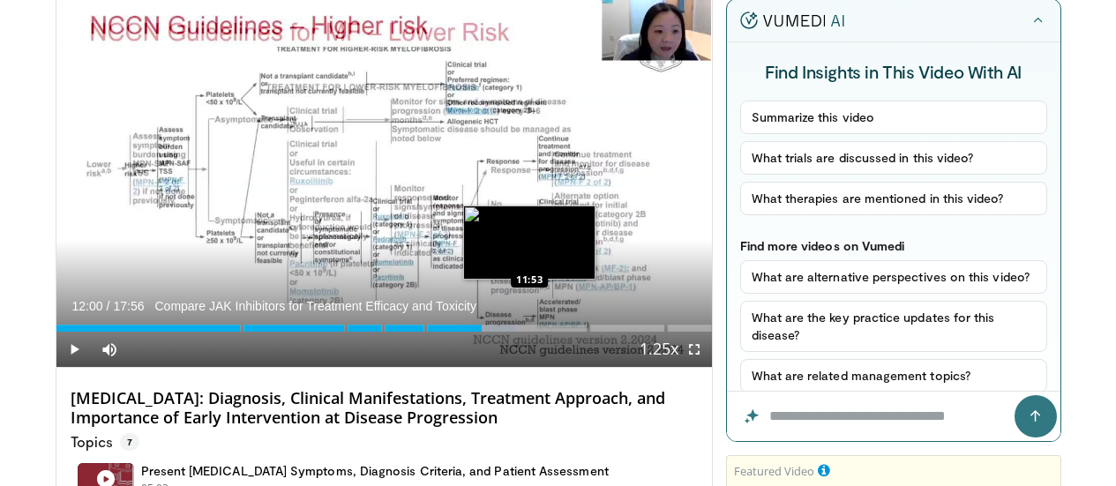
click at [490, 332] on div "Progress Bar" at bounding box center [489, 328] width 52 height 7
click at [487, 332] on div "12:05" at bounding box center [277, 328] width 442 height 7
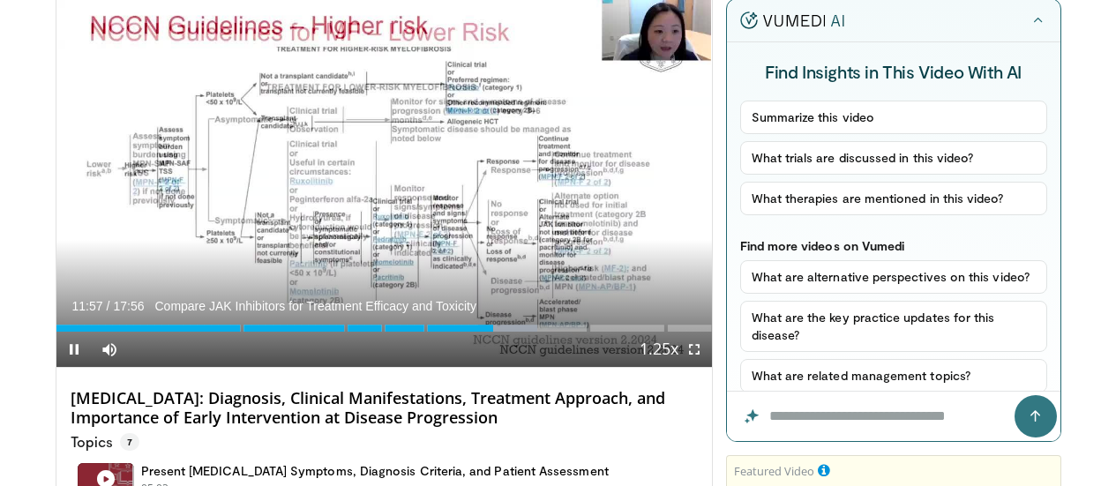
click at [480, 366] on div "Current Time 11:57 / Duration 17:56 Compare JAK Inhibitors for Treatment Effica…" at bounding box center [384, 349] width 656 height 35
click at [479, 367] on div "Current Time 11:58 / Duration 17:56 Compare JAK Inhibitors for Treatment Effica…" at bounding box center [384, 349] width 656 height 35
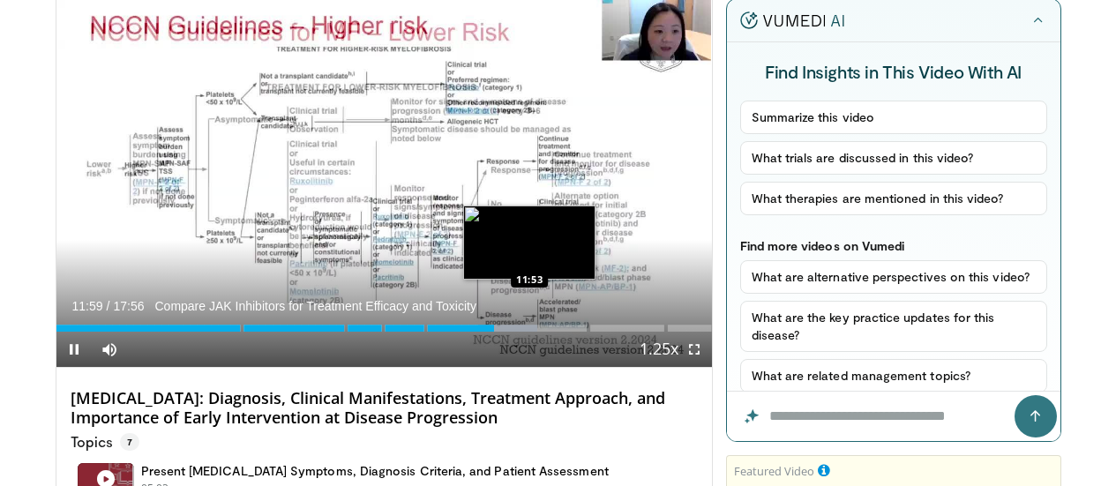
click at [485, 332] on div "11:59" at bounding box center [275, 328] width 438 height 7
click at [480, 332] on div "11:55" at bounding box center [273, 328] width 435 height 7
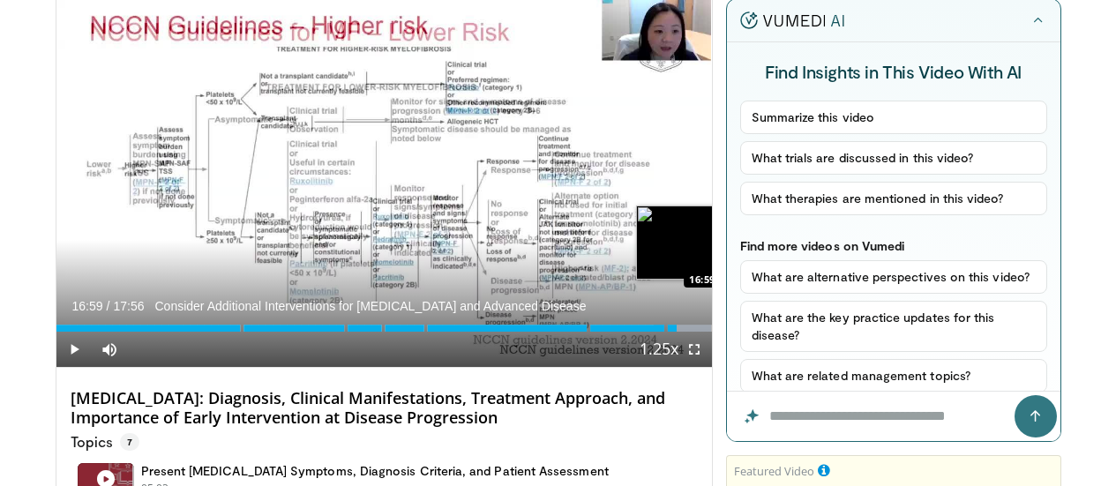
click at [689, 332] on div "Progress Bar" at bounding box center [682, 328] width 57 height 7
click at [699, 332] on div "Progress Bar" at bounding box center [682, 328] width 57 height 7
click at [704, 332] on div "Loaded : 100.00% 17:15 17:23" at bounding box center [384, 323] width 656 height 17
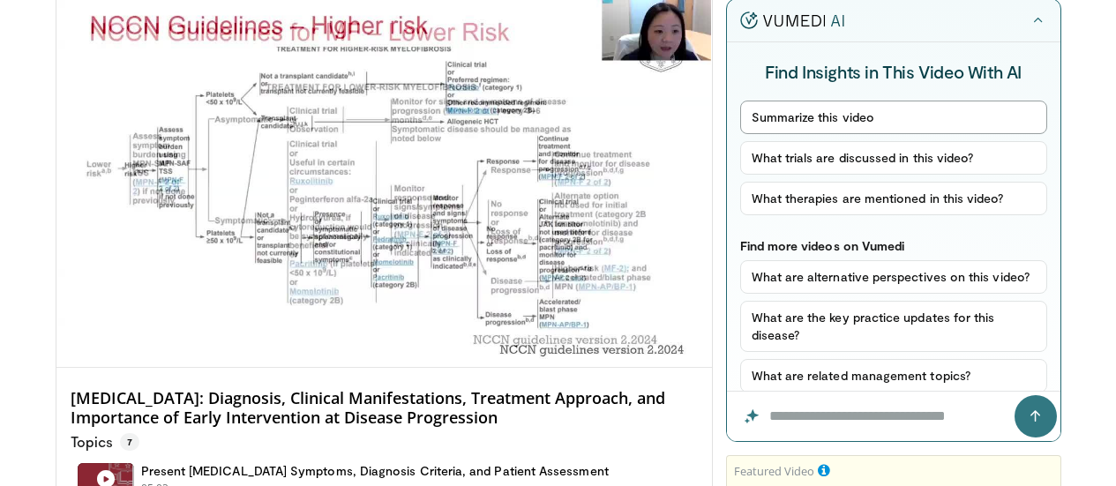
click at [859, 111] on button "Summarize this video" at bounding box center [893, 118] width 307 height 34
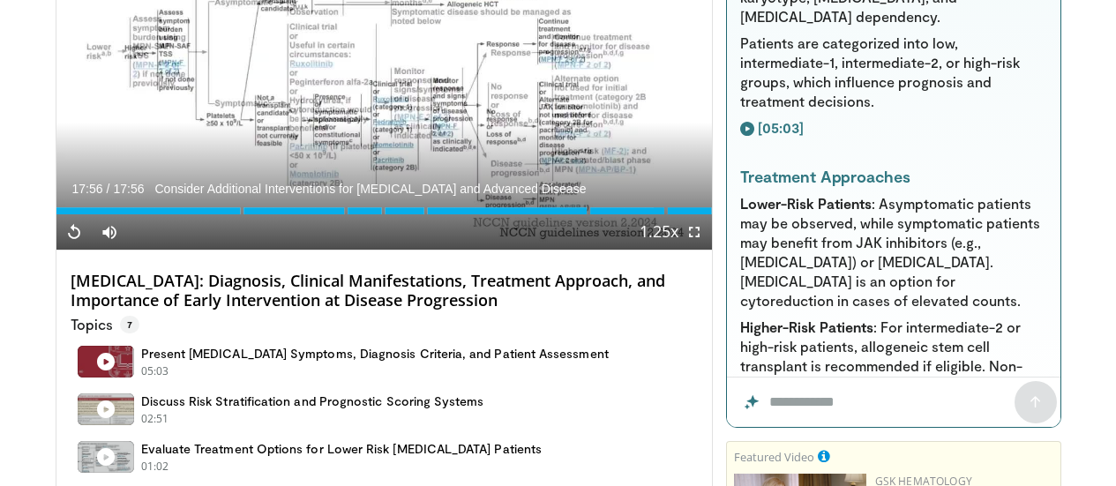
scroll to position [923, 0]
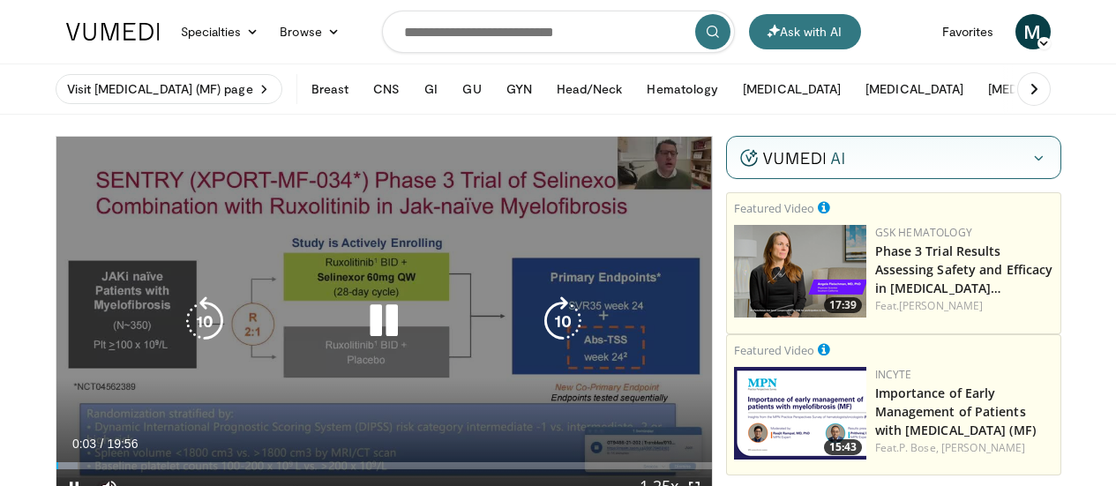
click at [439, 261] on div "10 seconds Tap to unmute" at bounding box center [384, 321] width 656 height 368
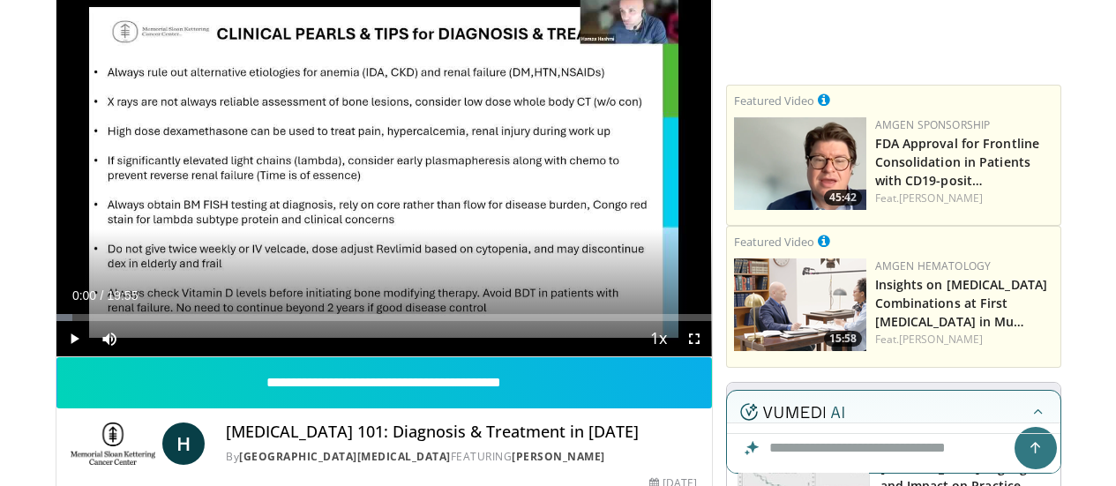
scroll to position [206, 0]
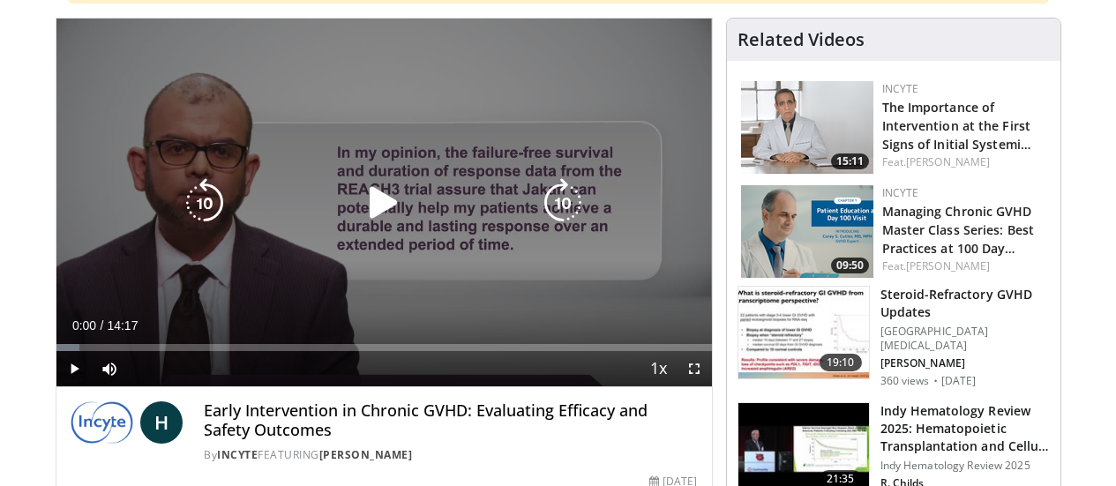
click at [360, 221] on icon "Video Player" at bounding box center [383, 202] width 49 height 49
click at [450, 214] on div "Video Player" at bounding box center [384, 202] width 394 height 35
click at [382, 220] on icon "Video Player" at bounding box center [383, 202] width 49 height 49
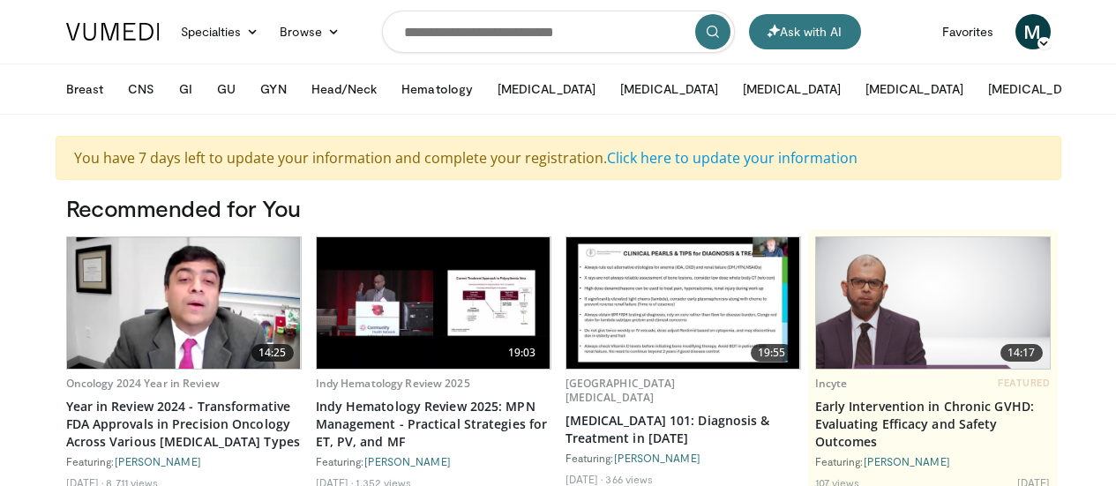
scroll to position [147, 0]
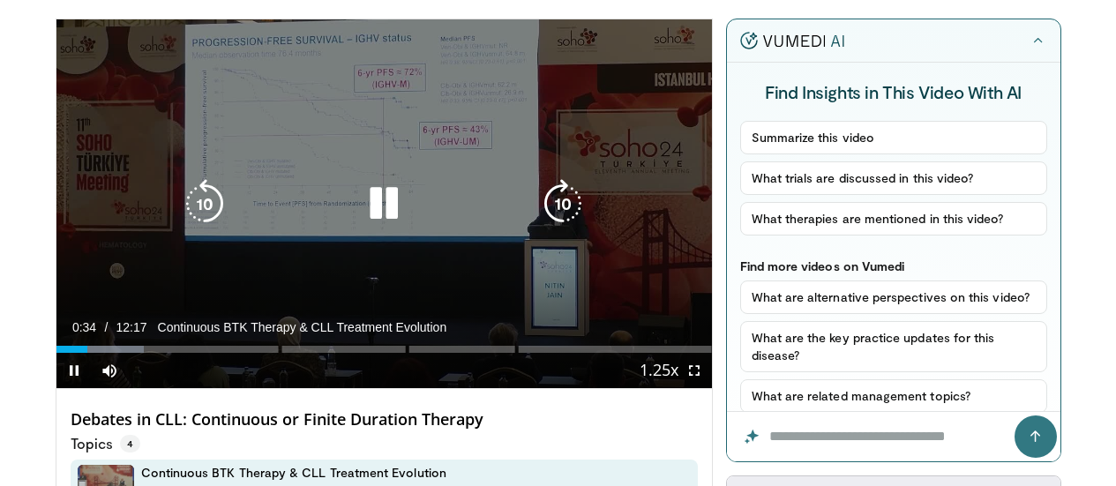
scroll to position [59, 0]
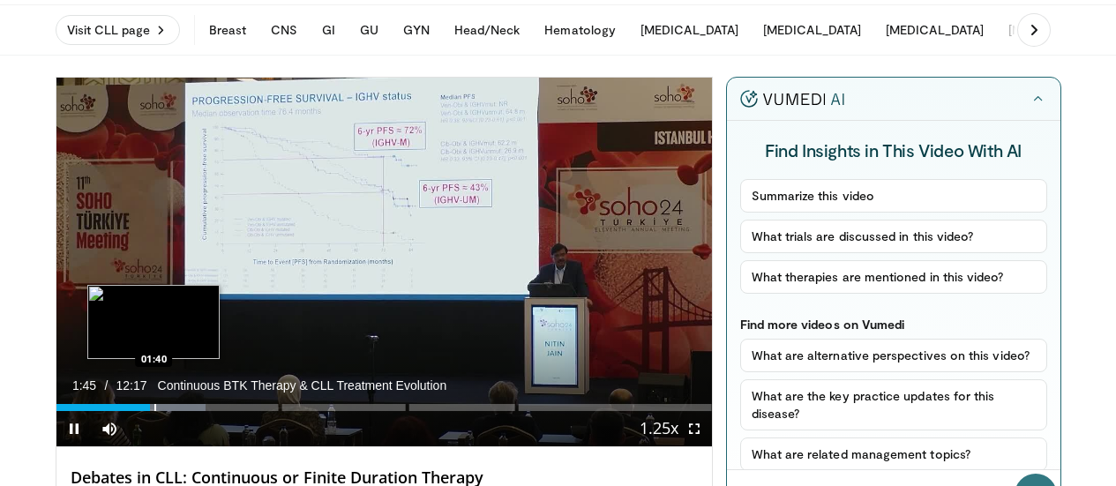
click at [154, 411] on div "Progress Bar" at bounding box center [155, 407] width 2 height 7
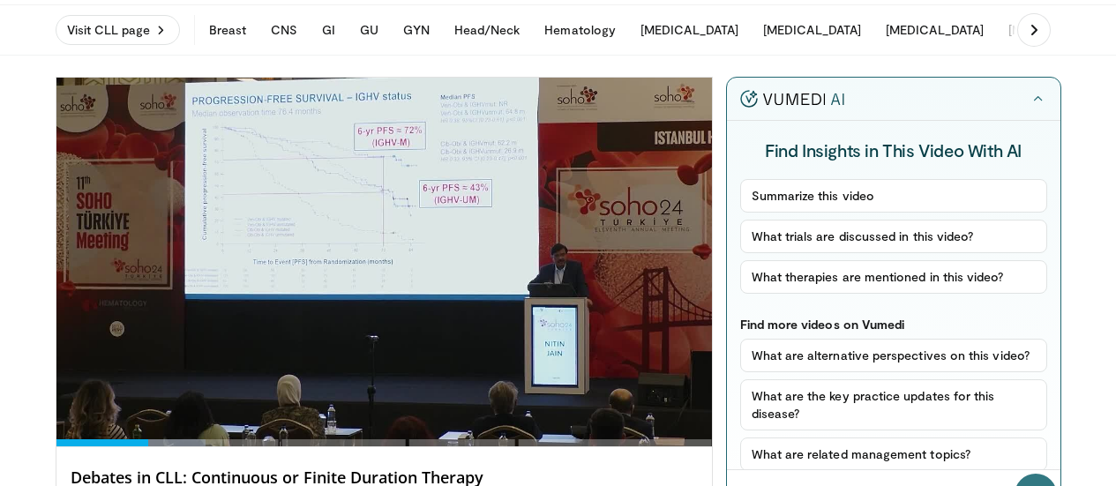
click at [113, 437] on video-js "**********" at bounding box center [384, 263] width 656 height 370
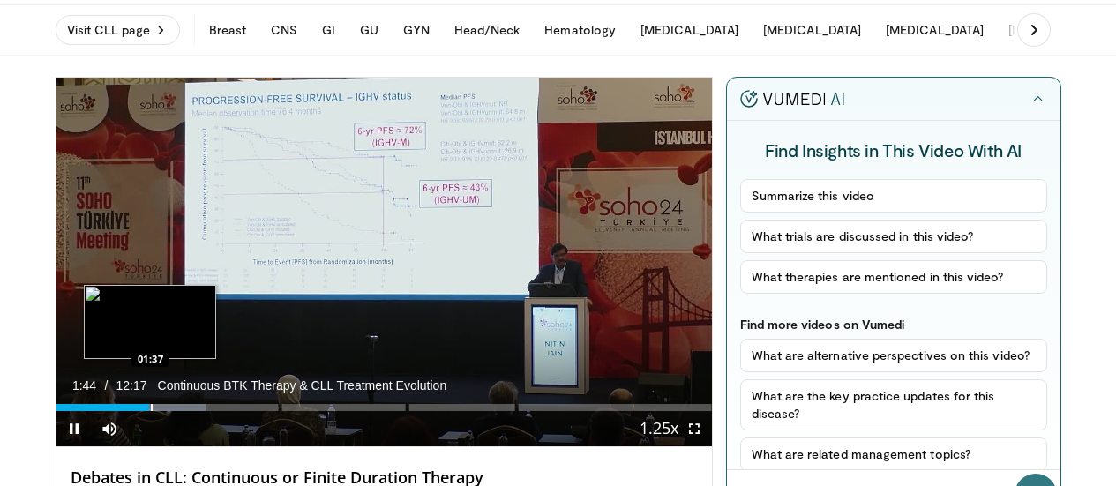
click at [151, 411] on div "Progress Bar" at bounding box center [152, 407] width 2 height 7
click at [142, 411] on div "Progress Bar" at bounding box center [143, 407] width 2 height 7
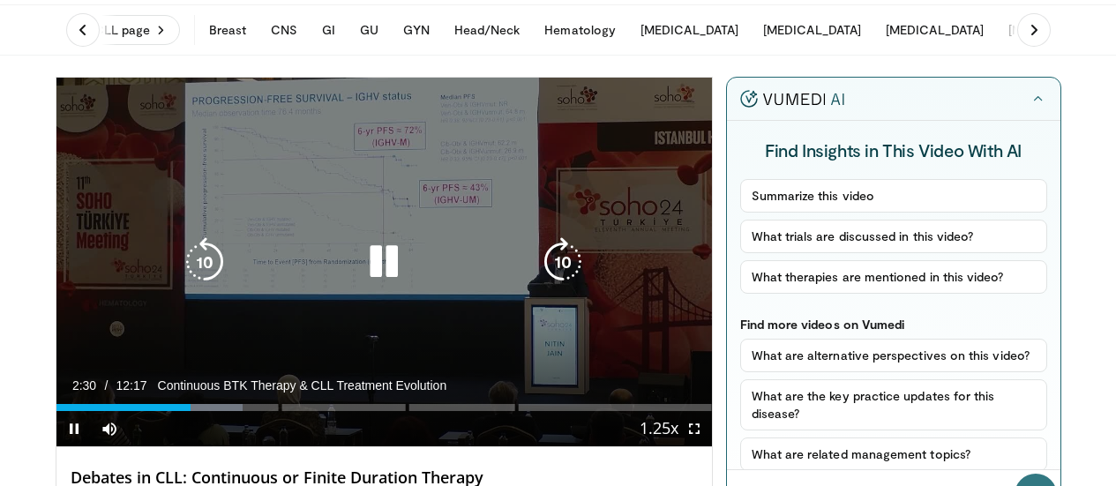
click at [401, 342] on div "10 seconds Tap to unmute" at bounding box center [384, 262] width 656 height 369
click at [361, 286] on icon "Video Player" at bounding box center [383, 261] width 49 height 49
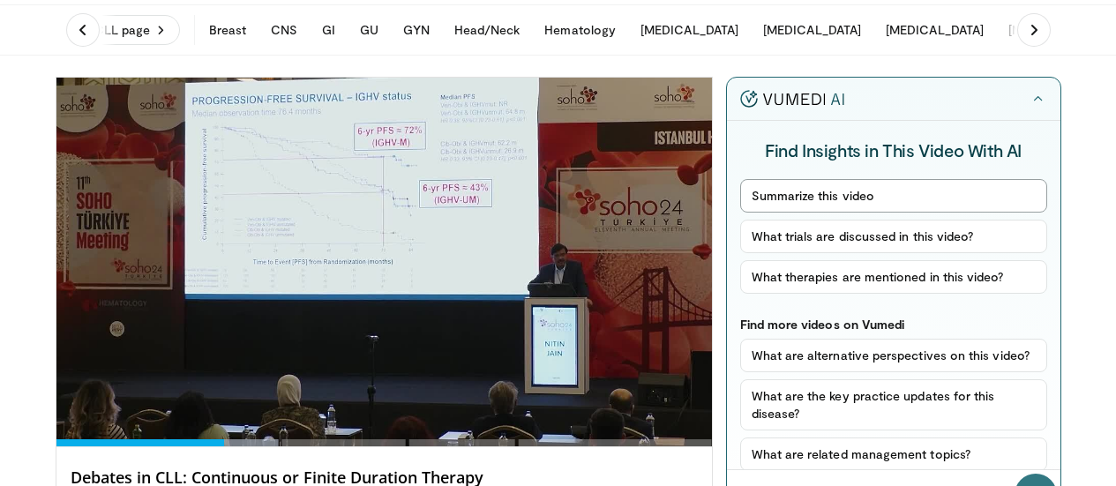
click at [867, 198] on button "Summarize this video" at bounding box center [893, 196] width 307 height 34
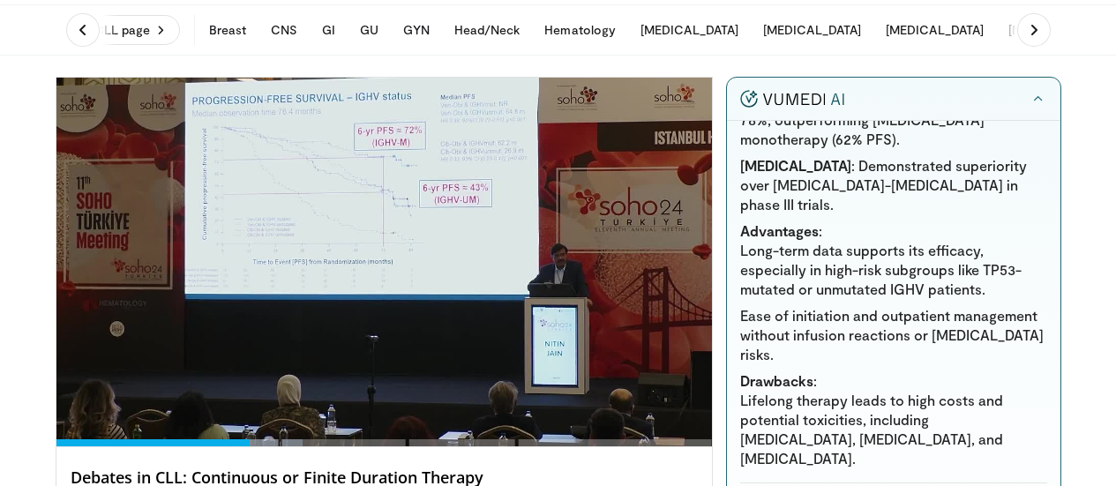
scroll to position [589, 0]
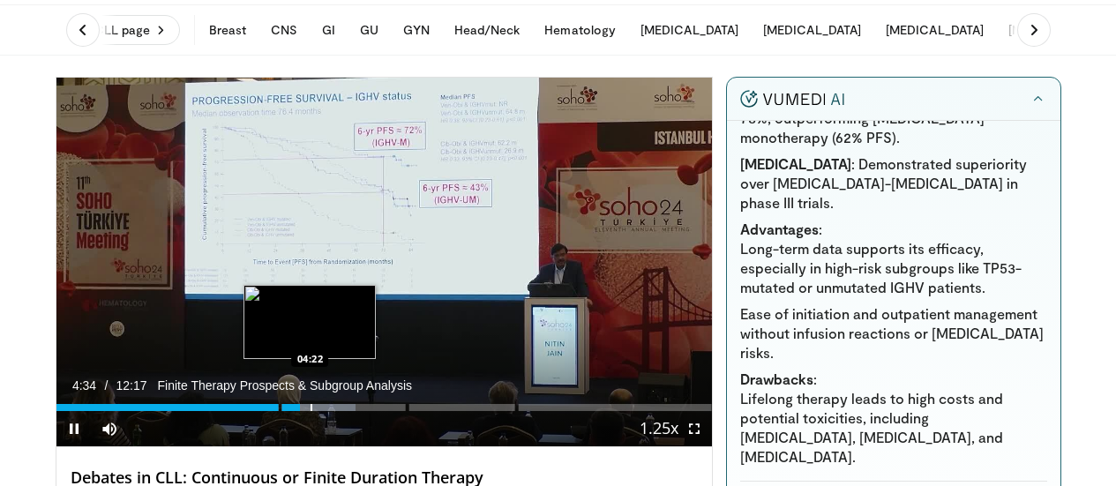
click at [311, 411] on div "Progress Bar" at bounding box center [312, 407] width 2 height 7
click at [306, 411] on div "Progress Bar" at bounding box center [307, 407] width 2 height 7
click at [254, 411] on div "04:17" at bounding box center [170, 407] width 229 height 7
click at [322, 411] on div "Progress Bar" at bounding box center [323, 407] width 2 height 7
click at [270, 411] on div "04:36" at bounding box center [178, 407] width 245 height 7
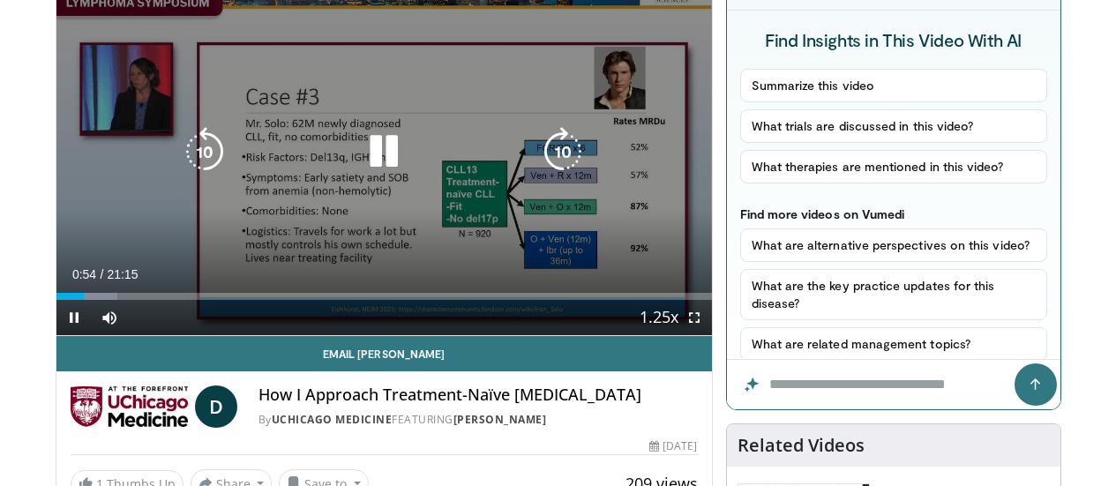
scroll to position [177, 0]
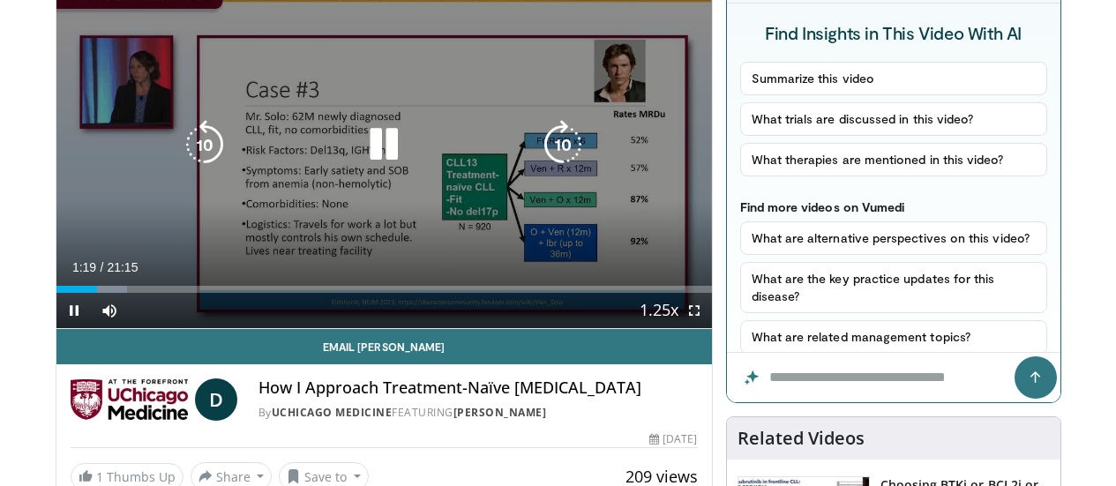
click at [464, 252] on div "10 seconds Tap to unmute" at bounding box center [384, 144] width 656 height 368
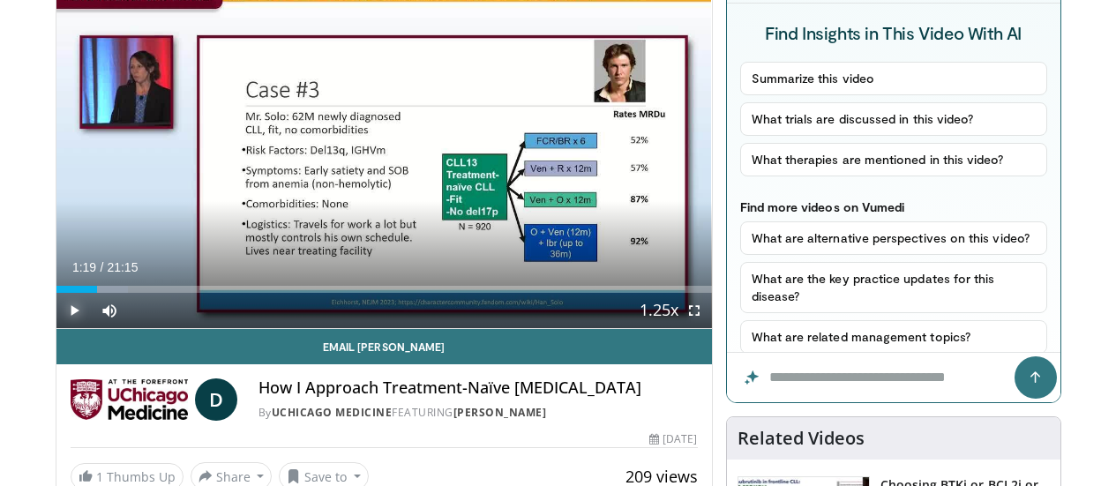
click at [56, 328] on span "Video Player" at bounding box center [73, 310] width 35 height 35
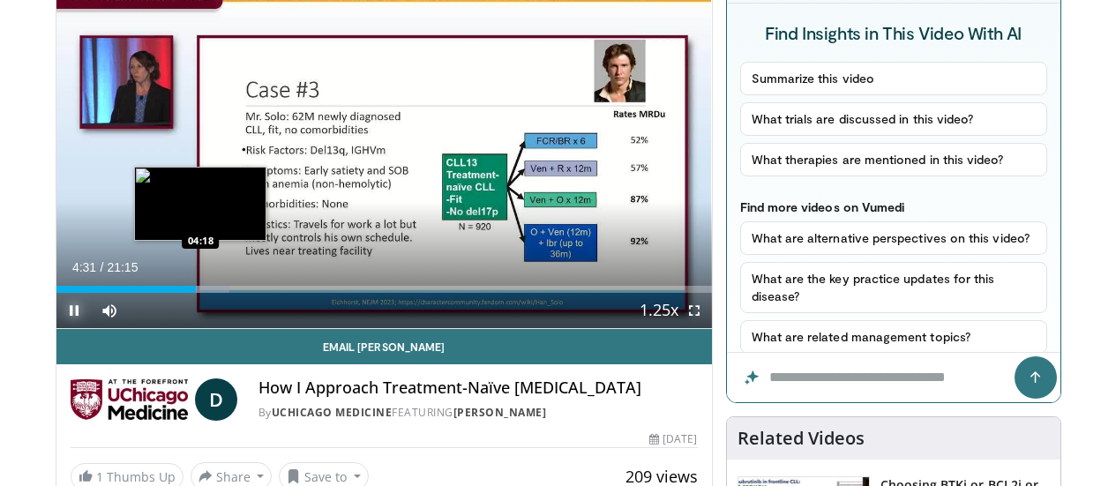
click at [157, 293] on div "Loaded : 26.45% 04:31 04:18" at bounding box center [384, 289] width 656 height 7
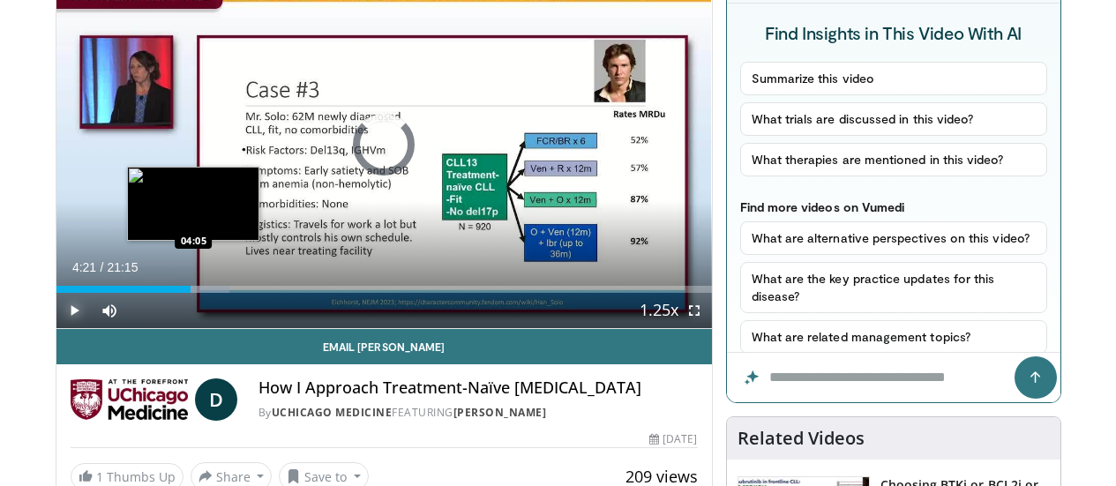
click at [149, 293] on div "04:22" at bounding box center [123, 289] width 135 height 7
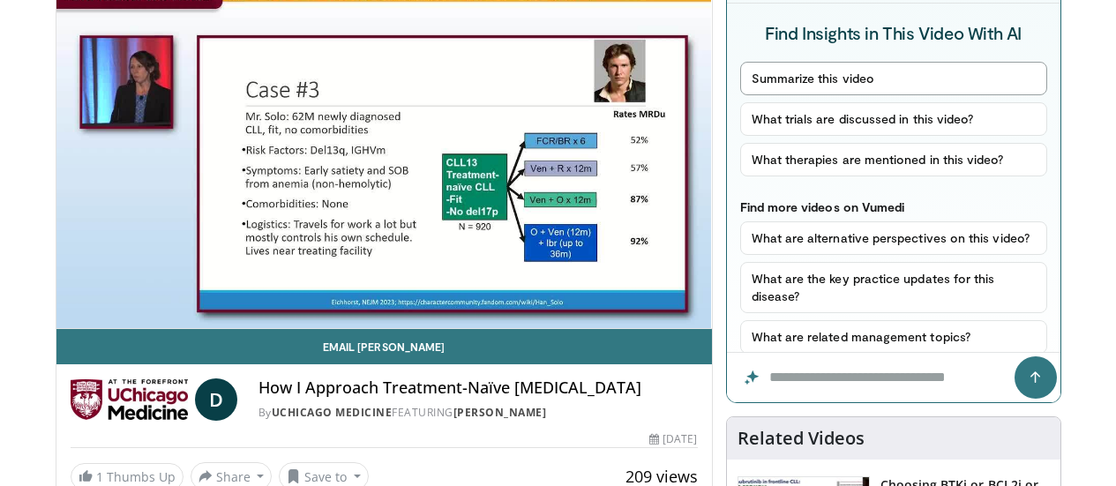
click at [848, 77] on button "Summarize this video" at bounding box center [893, 79] width 307 height 34
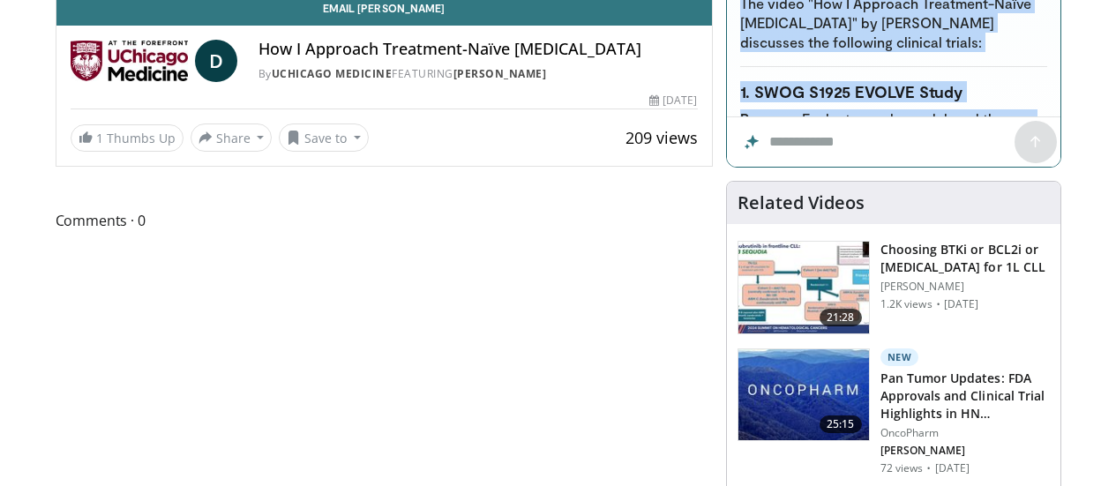
scroll to position [2469, 0]
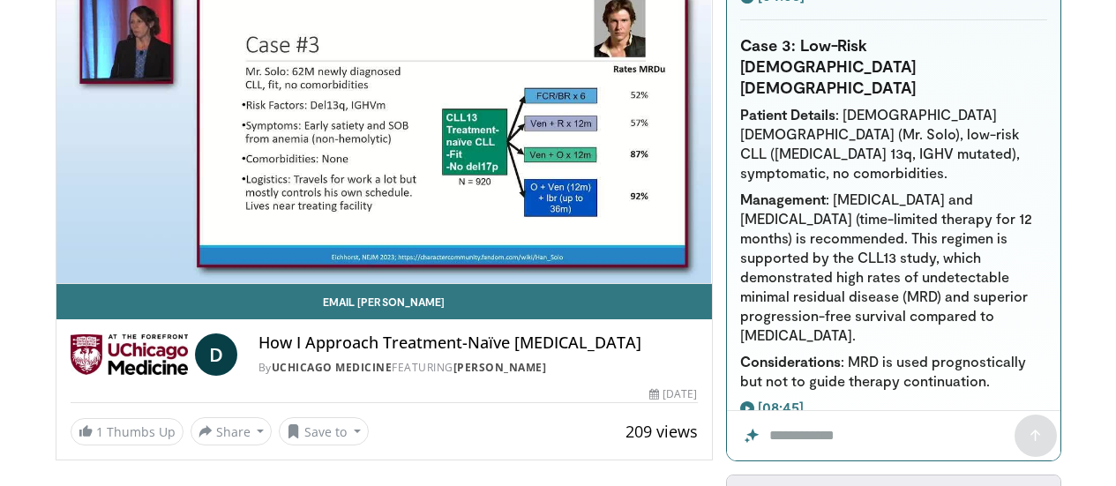
scroll to position [1086, 0]
copy div "Summary of "How I Approach Treatment-Naïve CLL/SLL" by Dr. Deborah Stephens Dr.…"
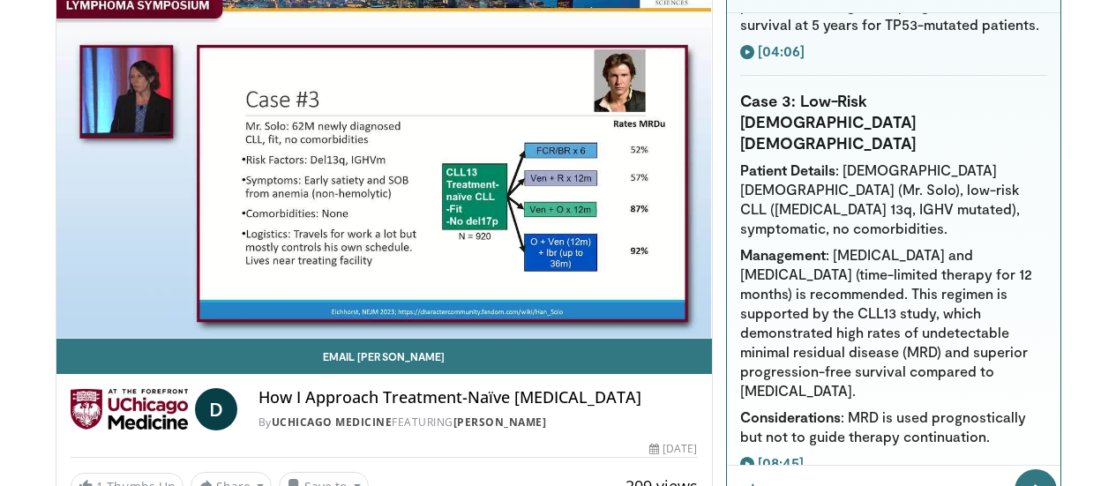
scroll to position [162, 0]
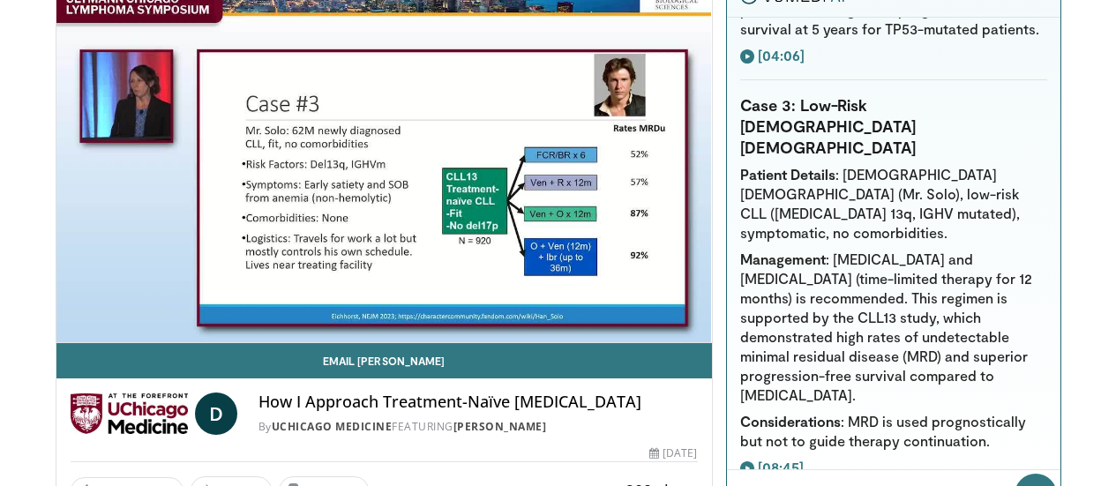
click at [627, 412] on h4 "How I Approach Treatment-Naïve [MEDICAL_DATA]" at bounding box center [479, 402] width 440 height 19
click at [544, 425] on div "D How I Approach Treatment-Naïve CLL/SLL By UChicago Medicine FEATURING Deborah…" at bounding box center [384, 409] width 656 height 60
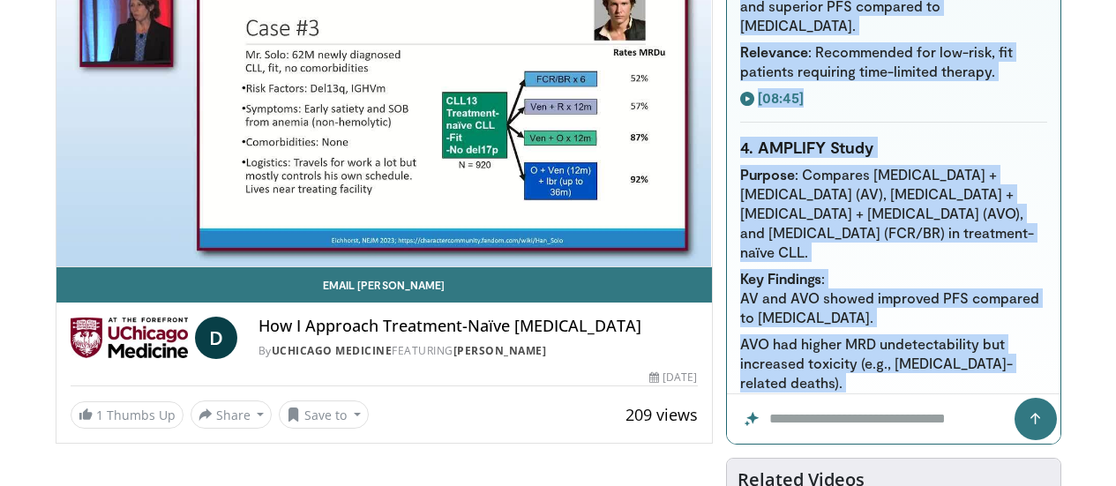
scroll to position [236, 0]
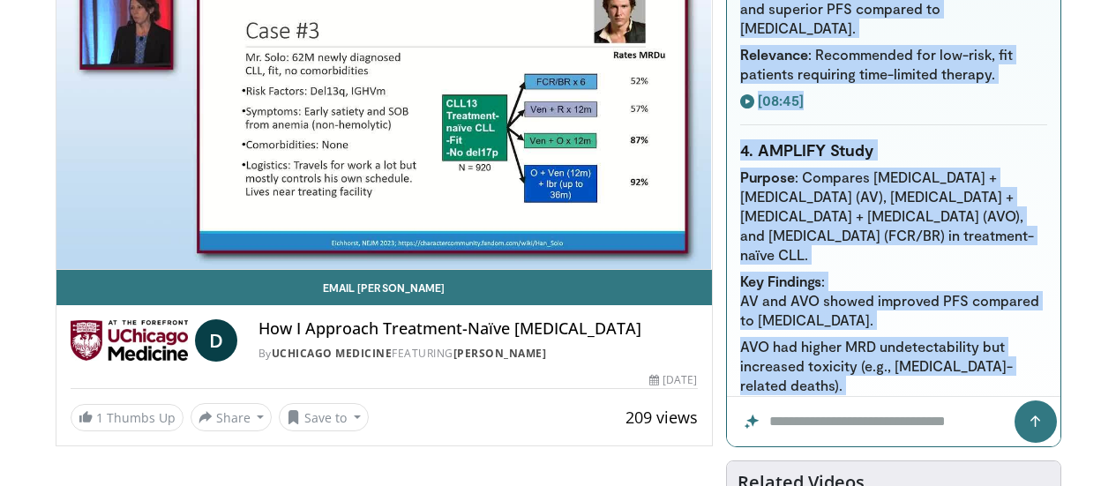
drag, startPoint x: 755, startPoint y: 211, endPoint x: 977, endPoint y: 152, distance: 229.3
copy div "The video "How I Approach Treatment-Naïve CLL/SLL" by Dr. Deborah Stephens disc…"
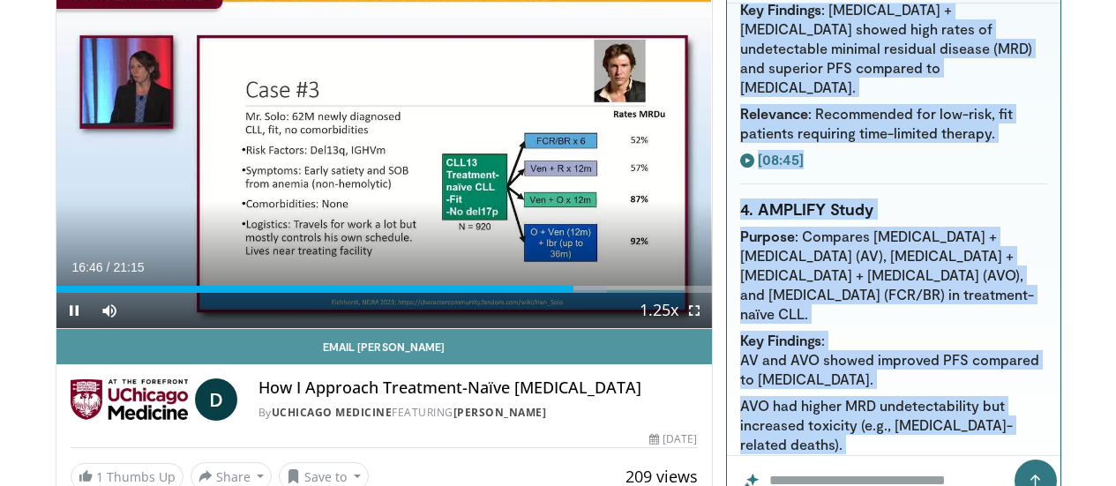
scroll to position [147, 0]
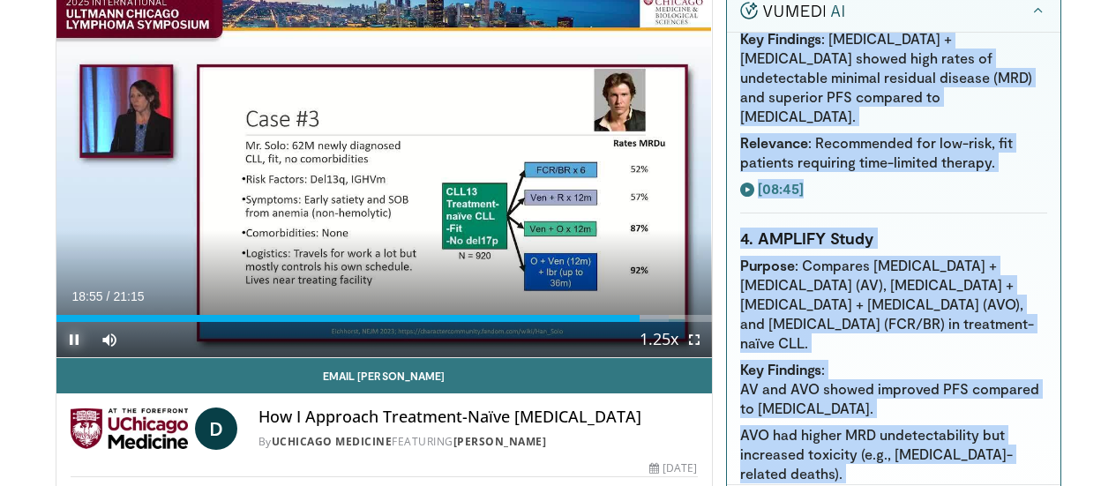
click at [56, 357] on span "Video Player" at bounding box center [73, 339] width 35 height 35
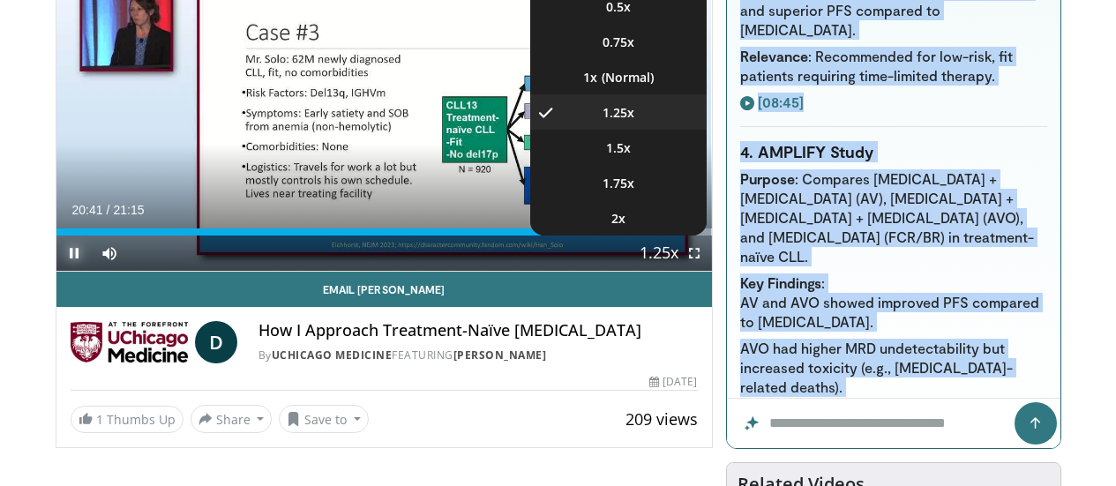
scroll to position [236, 0]
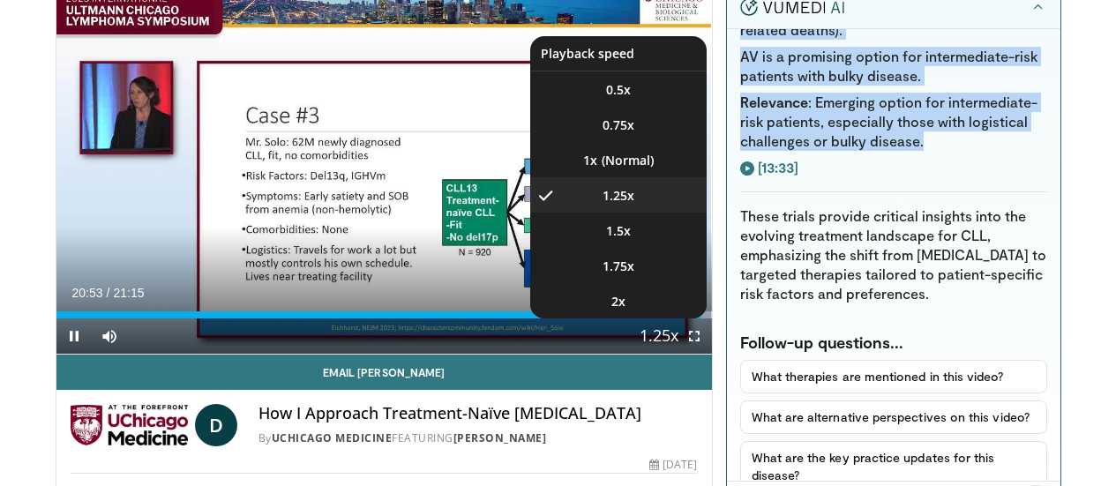
scroll to position [147, 0]
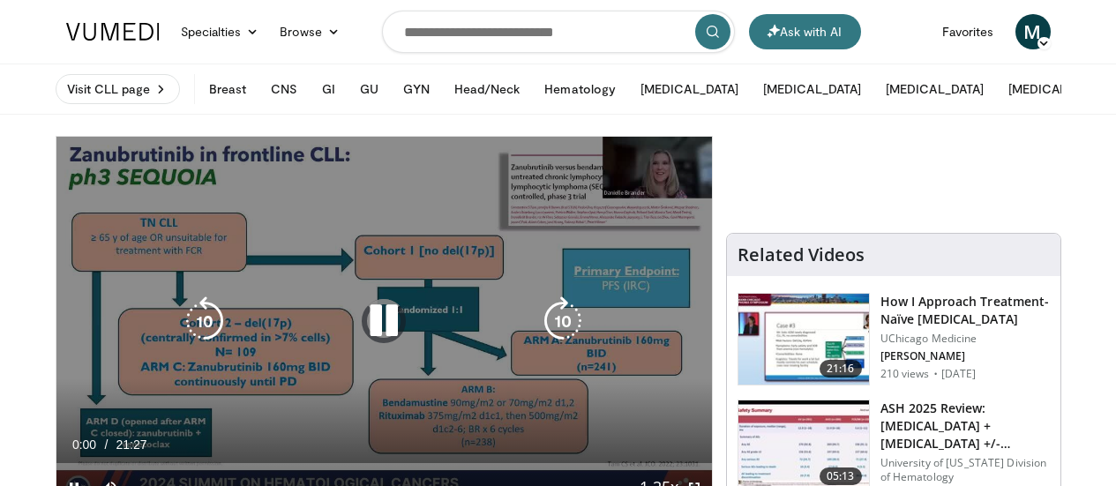
click at [337, 357] on div "10 seconds Tap to unmute" at bounding box center [384, 321] width 656 height 369
click at [378, 331] on icon "Video Player" at bounding box center [383, 321] width 49 height 49
click at [363, 344] on icon "Video Player" at bounding box center [383, 321] width 49 height 49
